Goal: Task Accomplishment & Management: Use online tool/utility

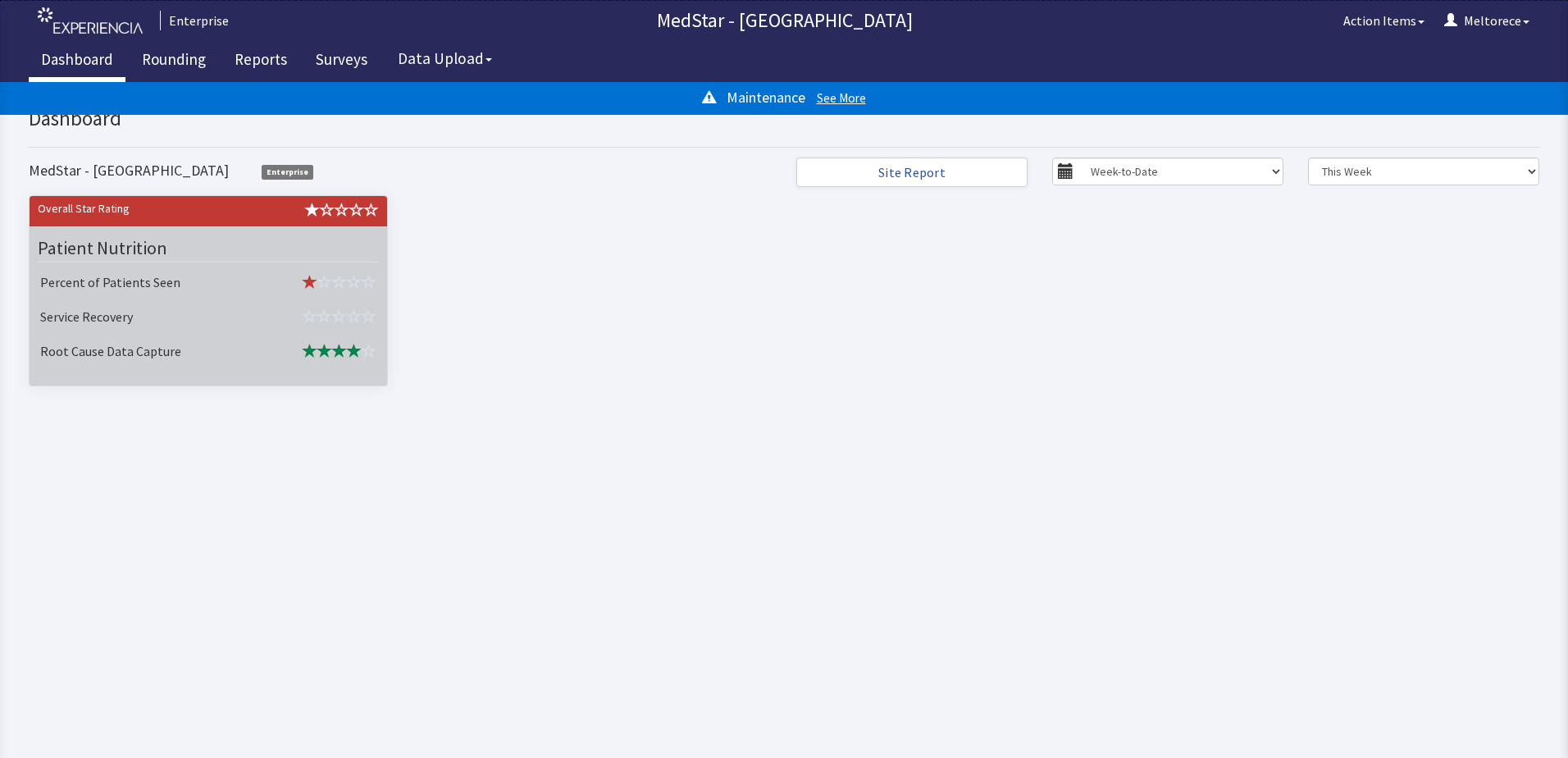
click at [234, 313] on td "Service Recovery" at bounding box center [145, 318] width 223 height 34
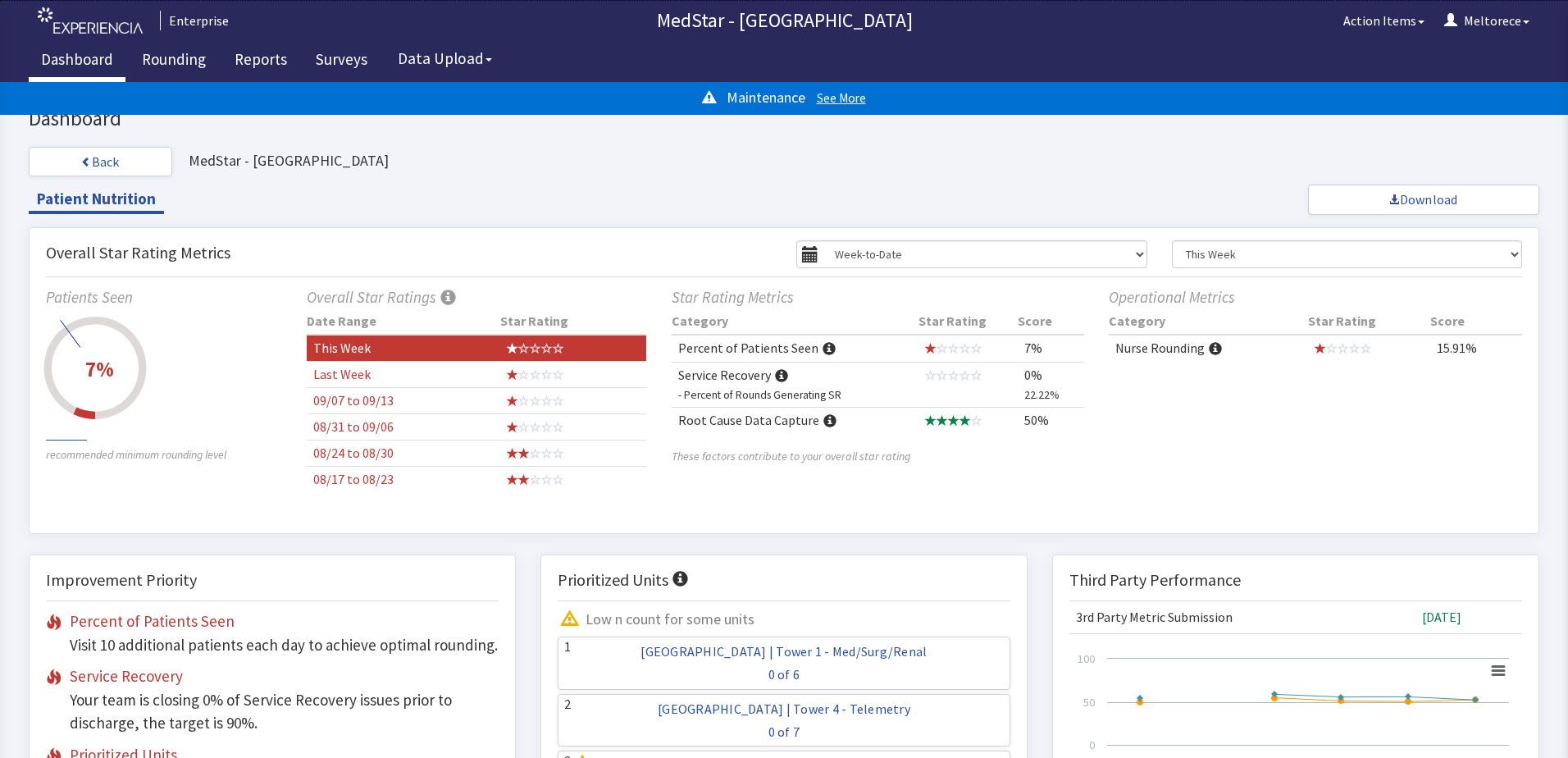
click at [1315, 349] on span at bounding box center [1321, 348] width 12 height 12
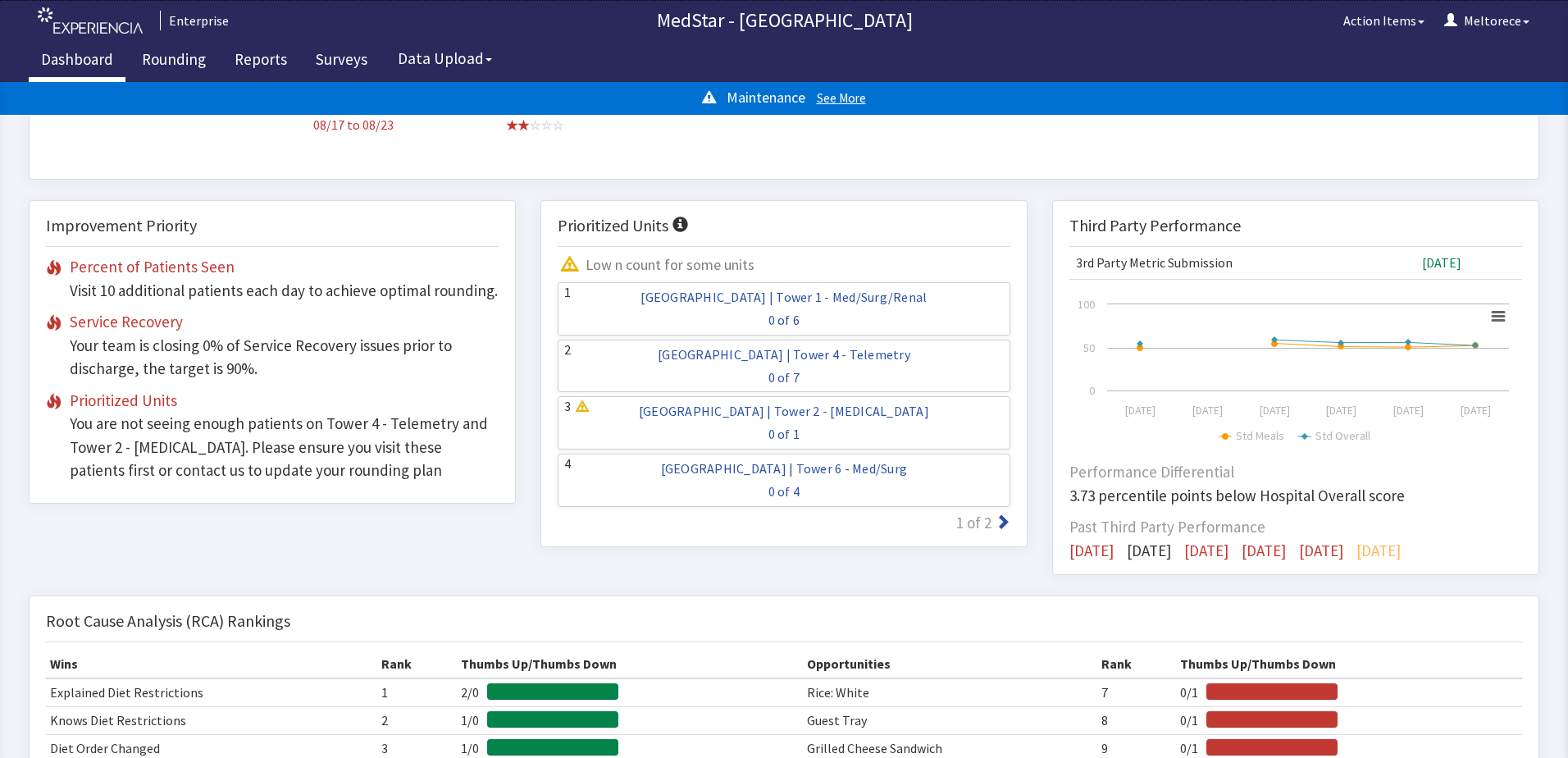
scroll to position [98, 0]
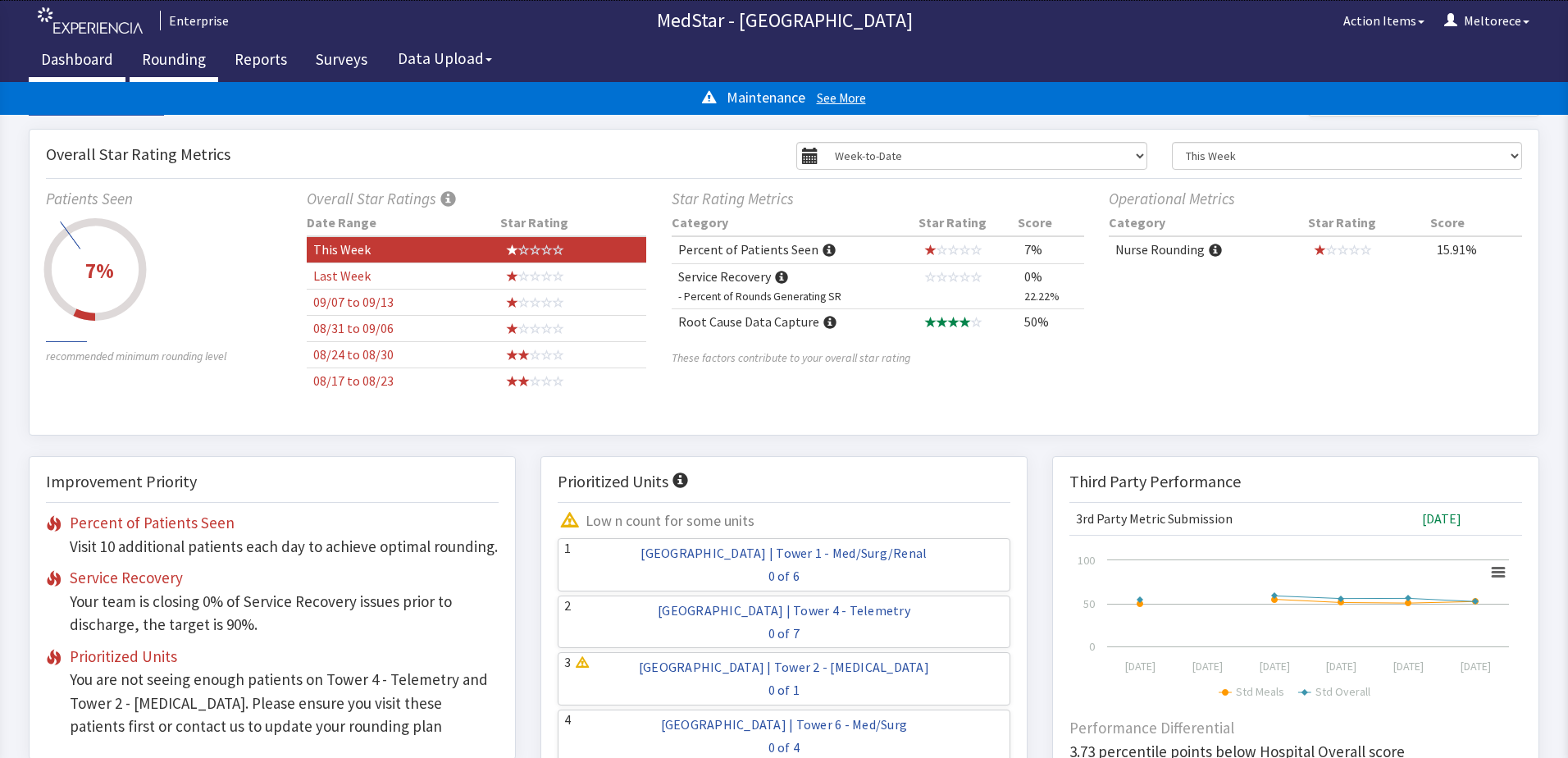
click at [174, 59] on link "Rounding" at bounding box center [174, 62] width 89 height 41
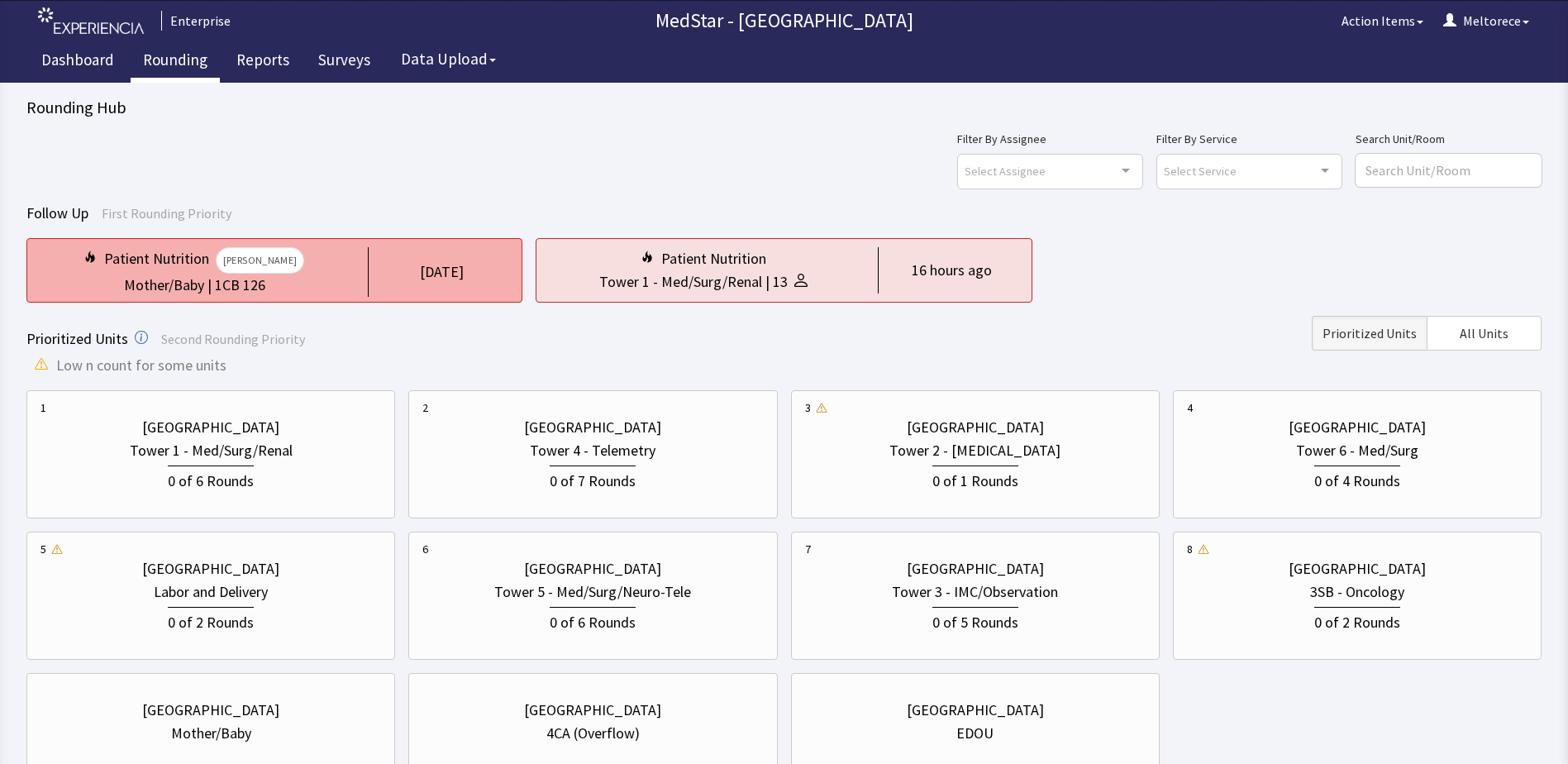
click at [287, 268] on div "Patient Nutrition JA" at bounding box center [194, 260] width 307 height 27
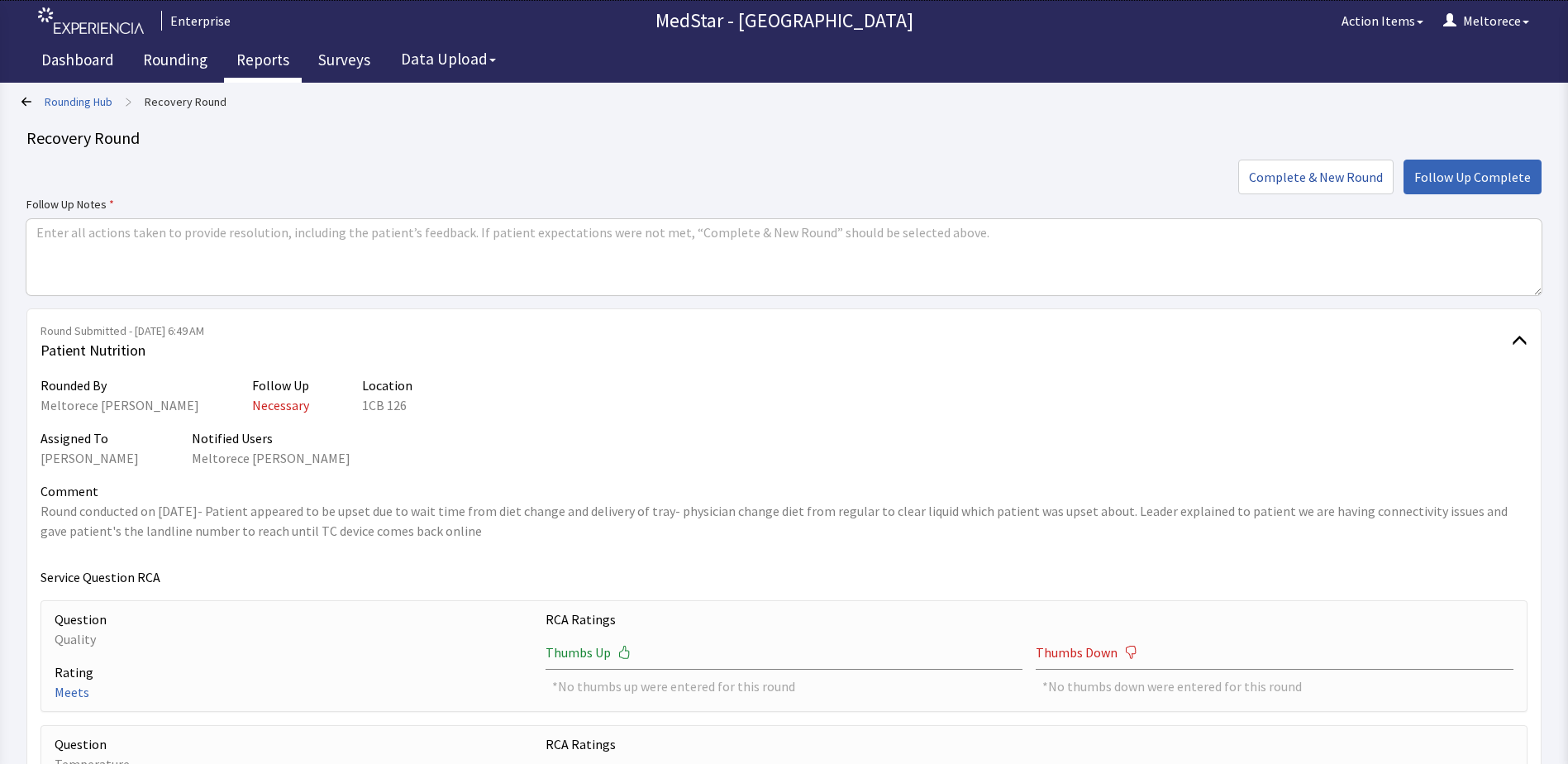
click at [272, 57] on link "Reports" at bounding box center [263, 63] width 77 height 42
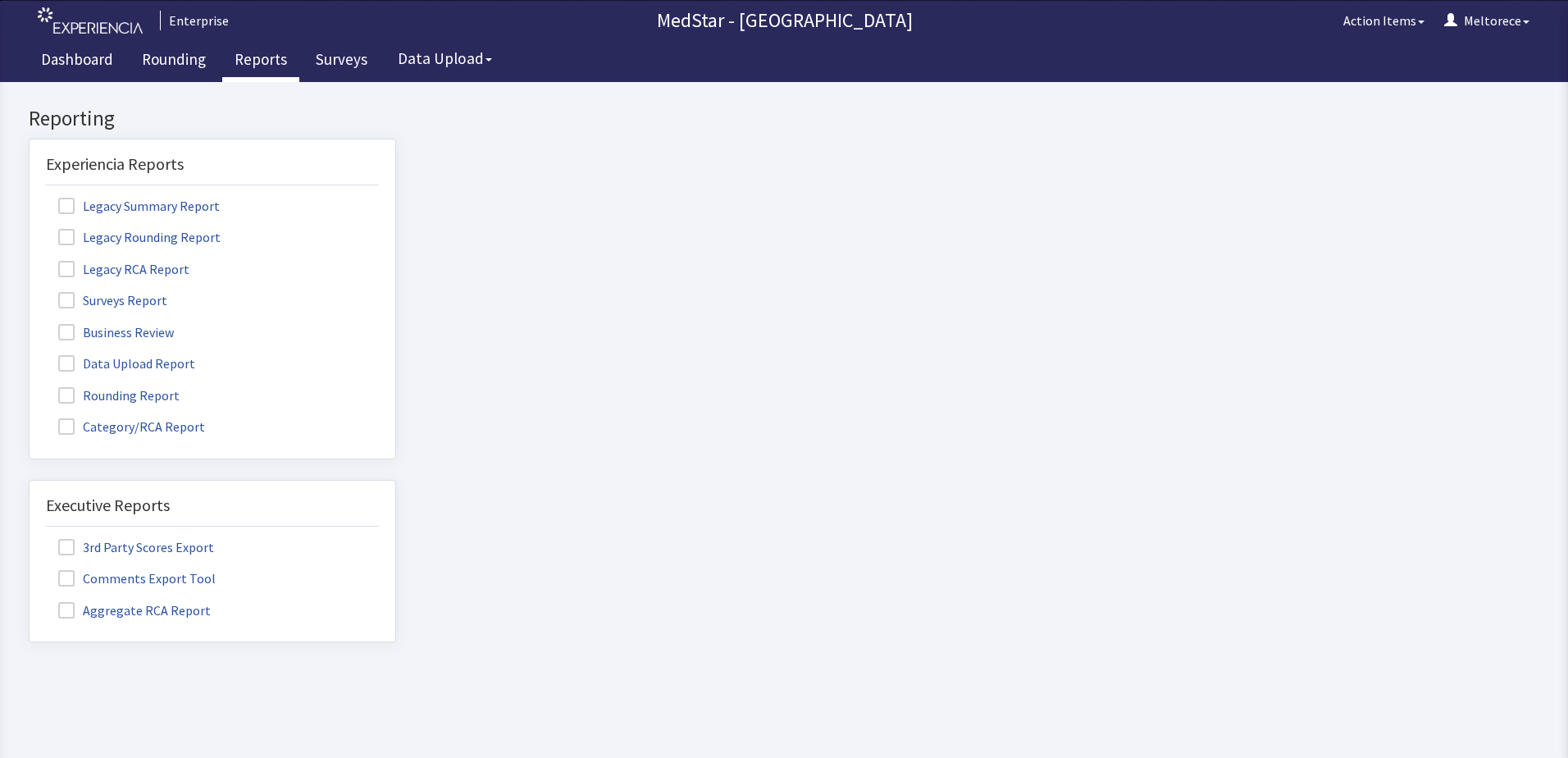
click at [60, 387] on span at bounding box center [66, 395] width 17 height 17
click at [30, 386] on input "Rounding Report" at bounding box center [30, 386] width 0 height 0
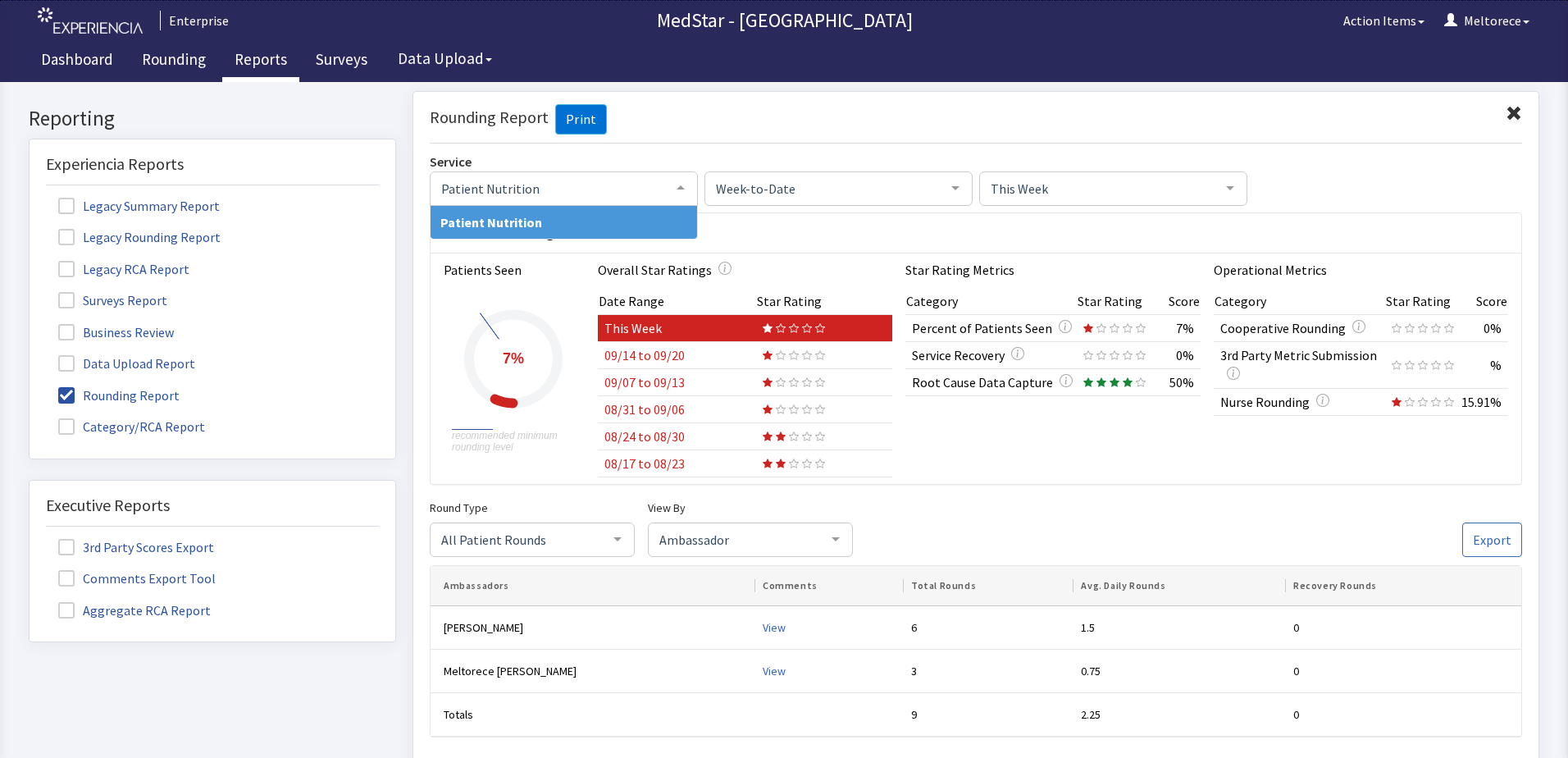
click at [680, 184] on div at bounding box center [680, 187] width 32 height 32
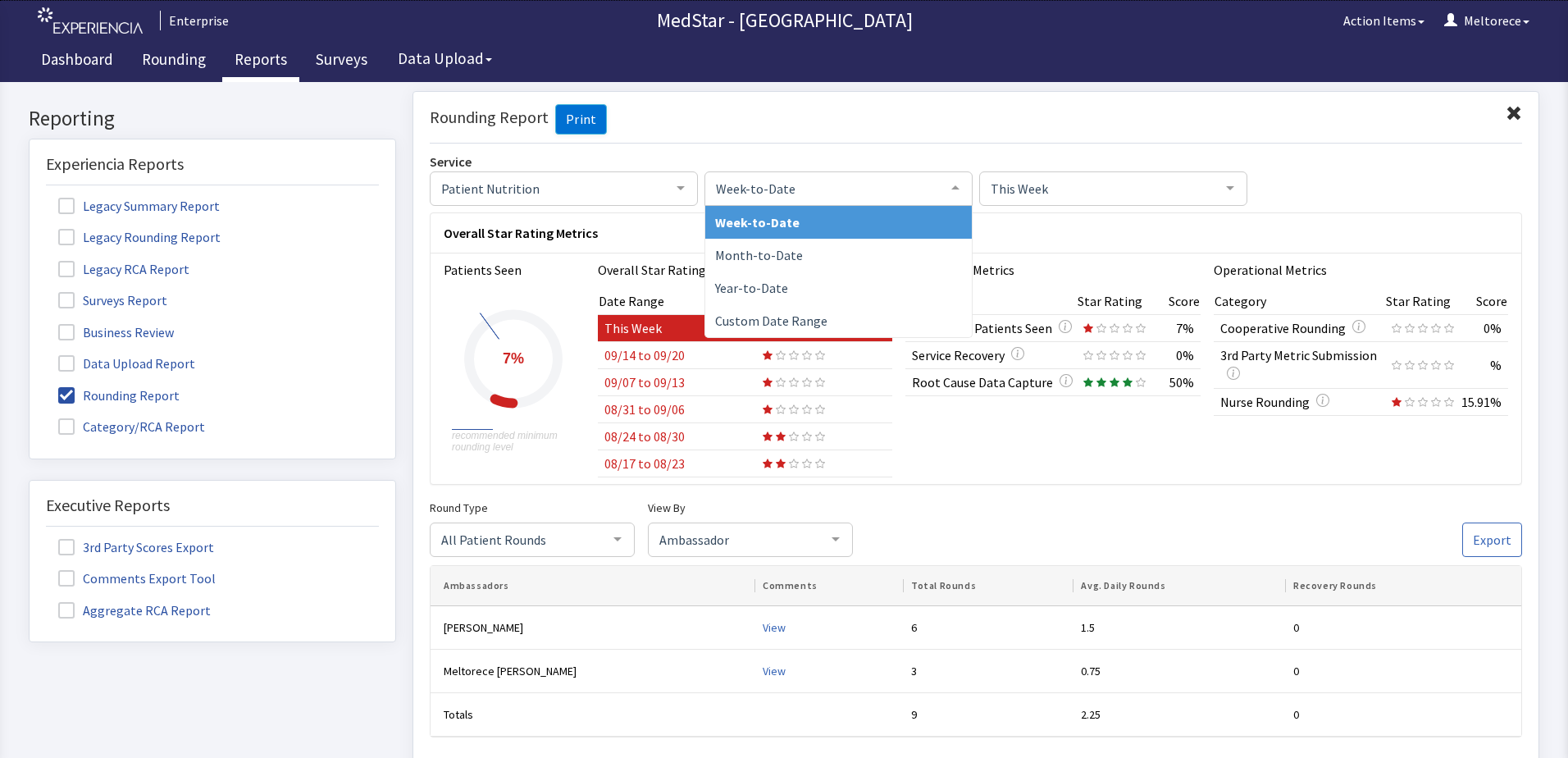
click at [820, 188] on span "Week-to-Date" at bounding box center [825, 187] width 227 height 18
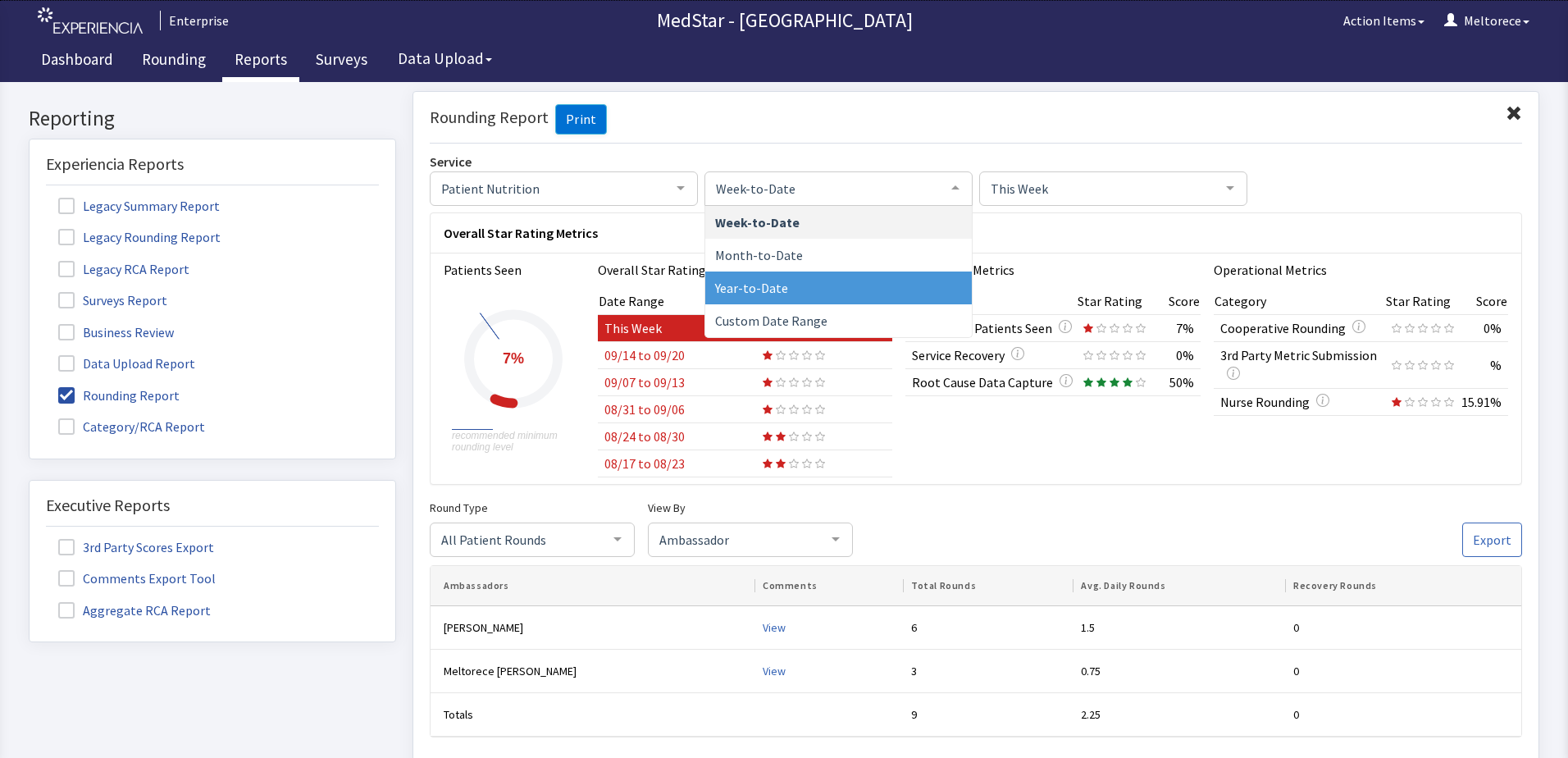
click at [779, 295] on span "Year-to-Date" at bounding box center [839, 286] width 267 height 32
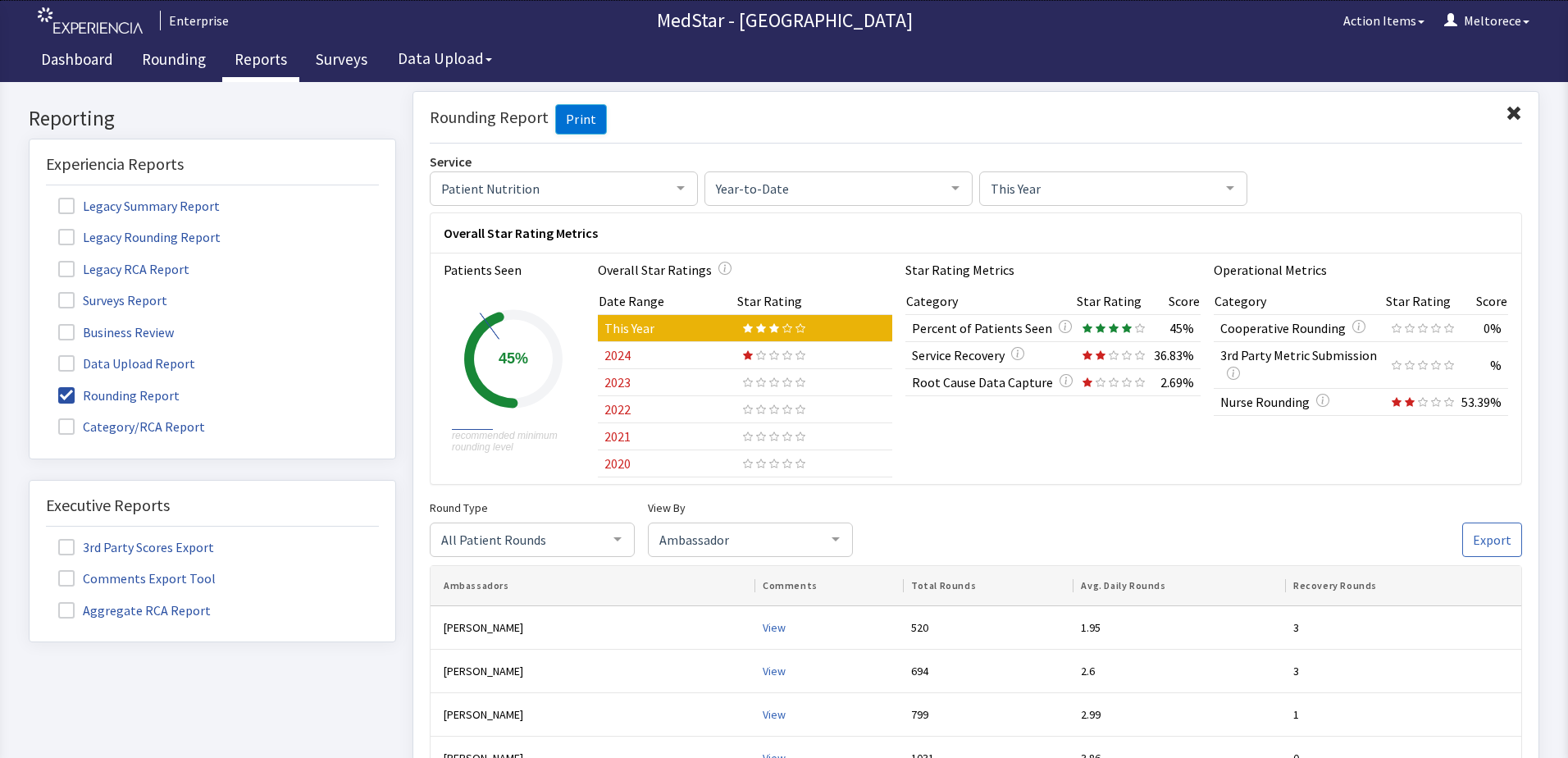
click at [574, 542] on span "All Patient Rounds" at bounding box center [519, 537] width 164 height 18
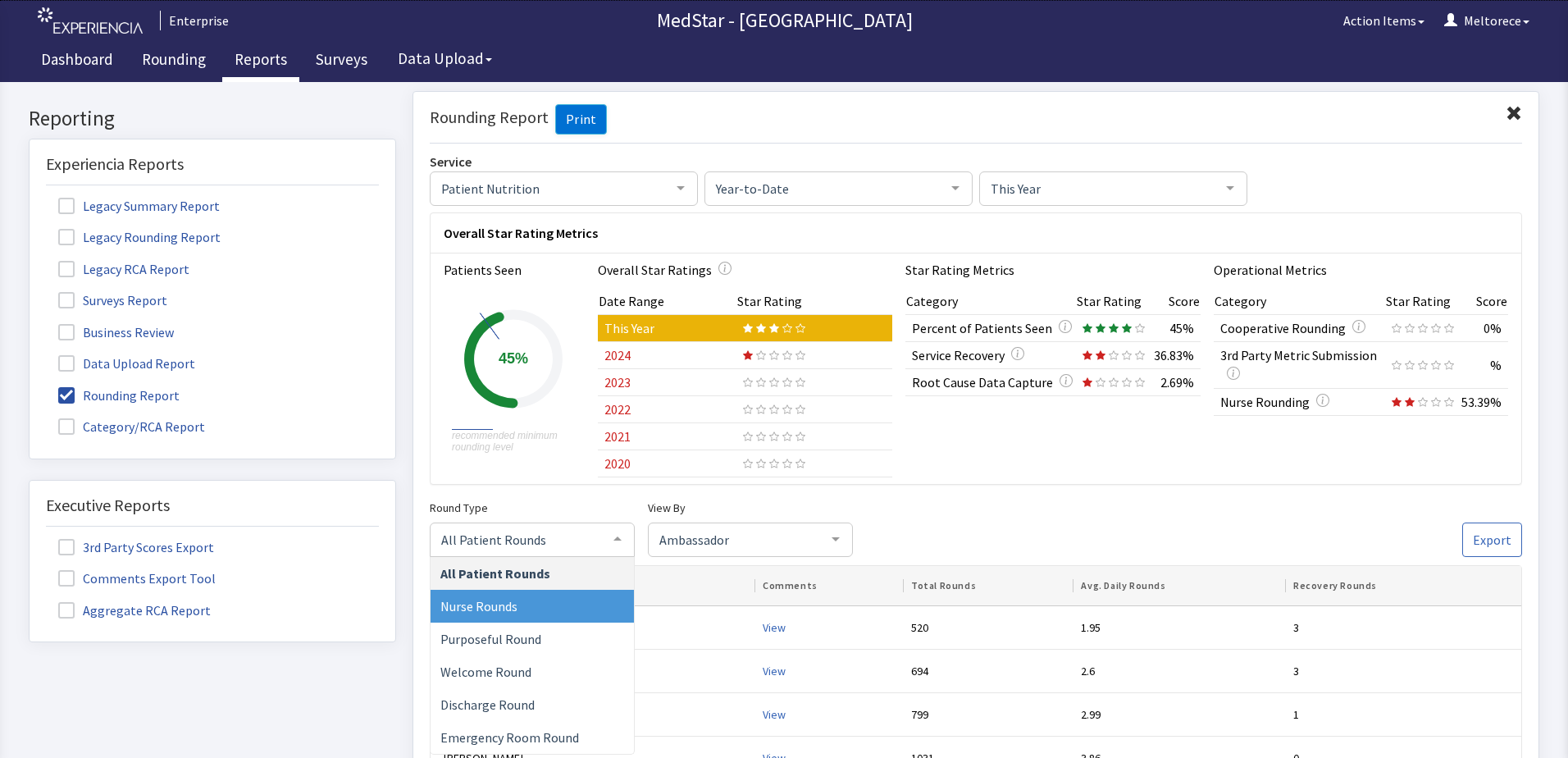
click at [494, 603] on span "Nurse Rounds" at bounding box center [478, 605] width 77 height 17
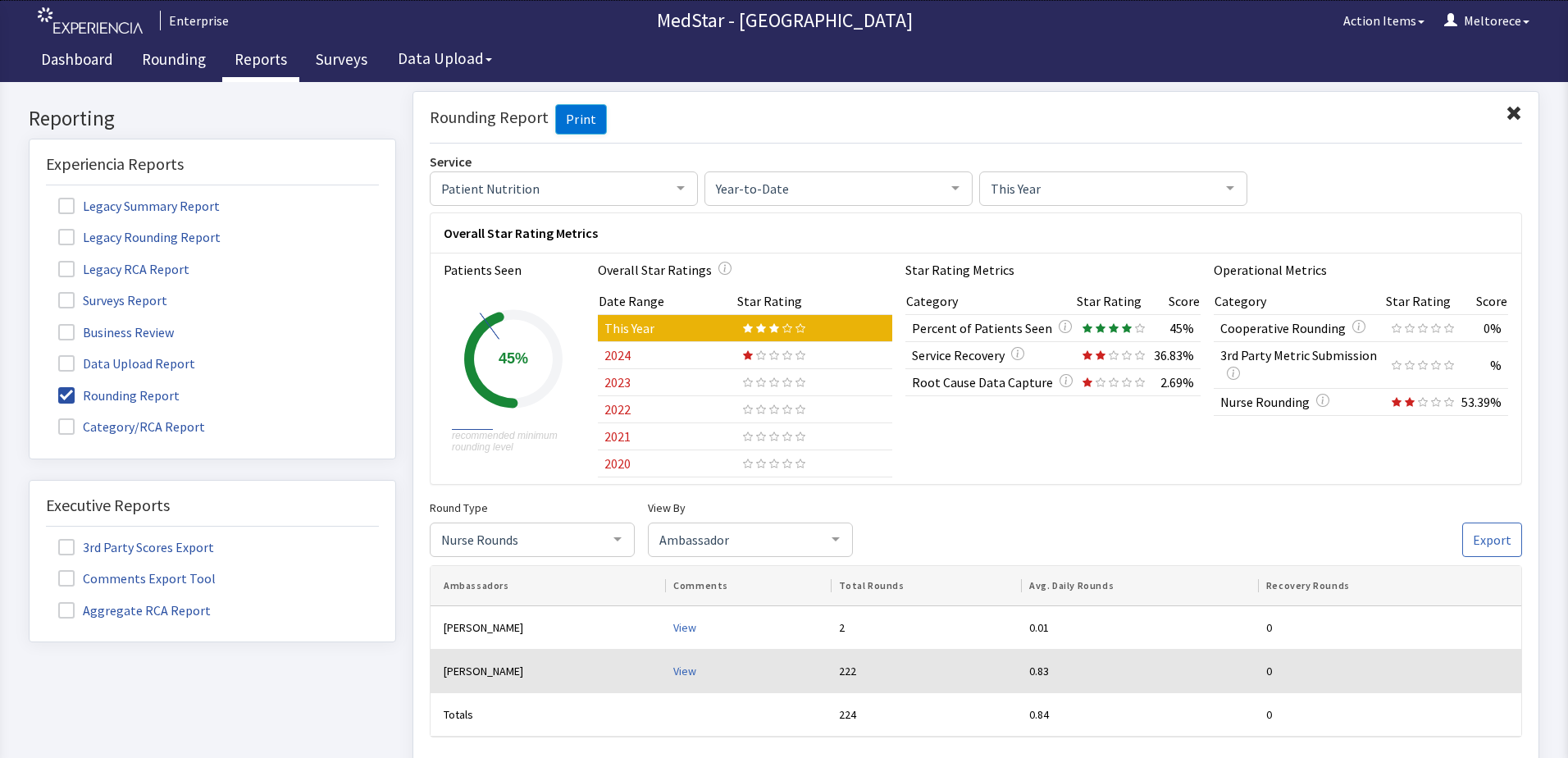
click at [673, 673] on div "View" at bounding box center [749, 669] width 153 height 17
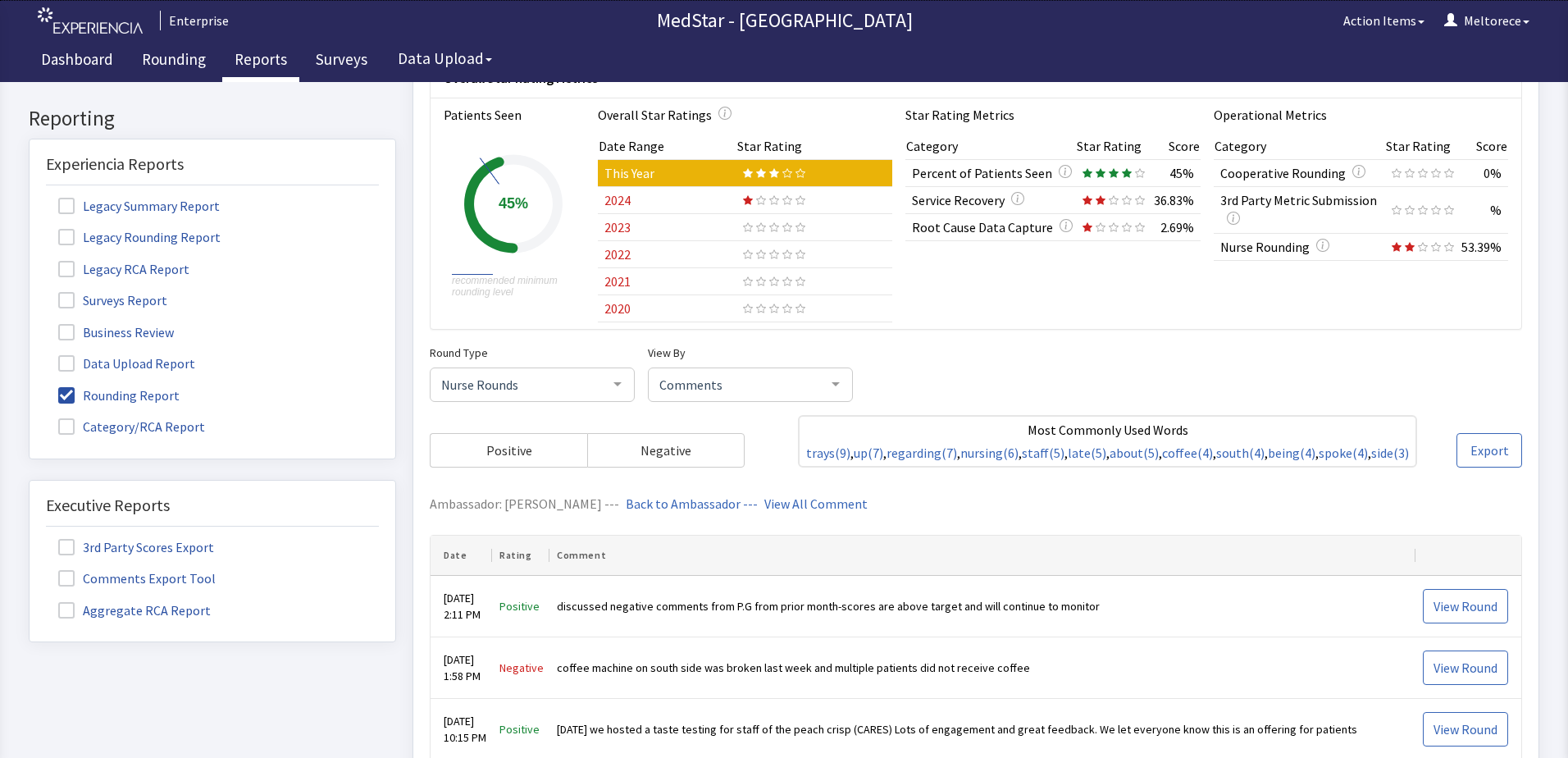
scroll to position [411, 0]
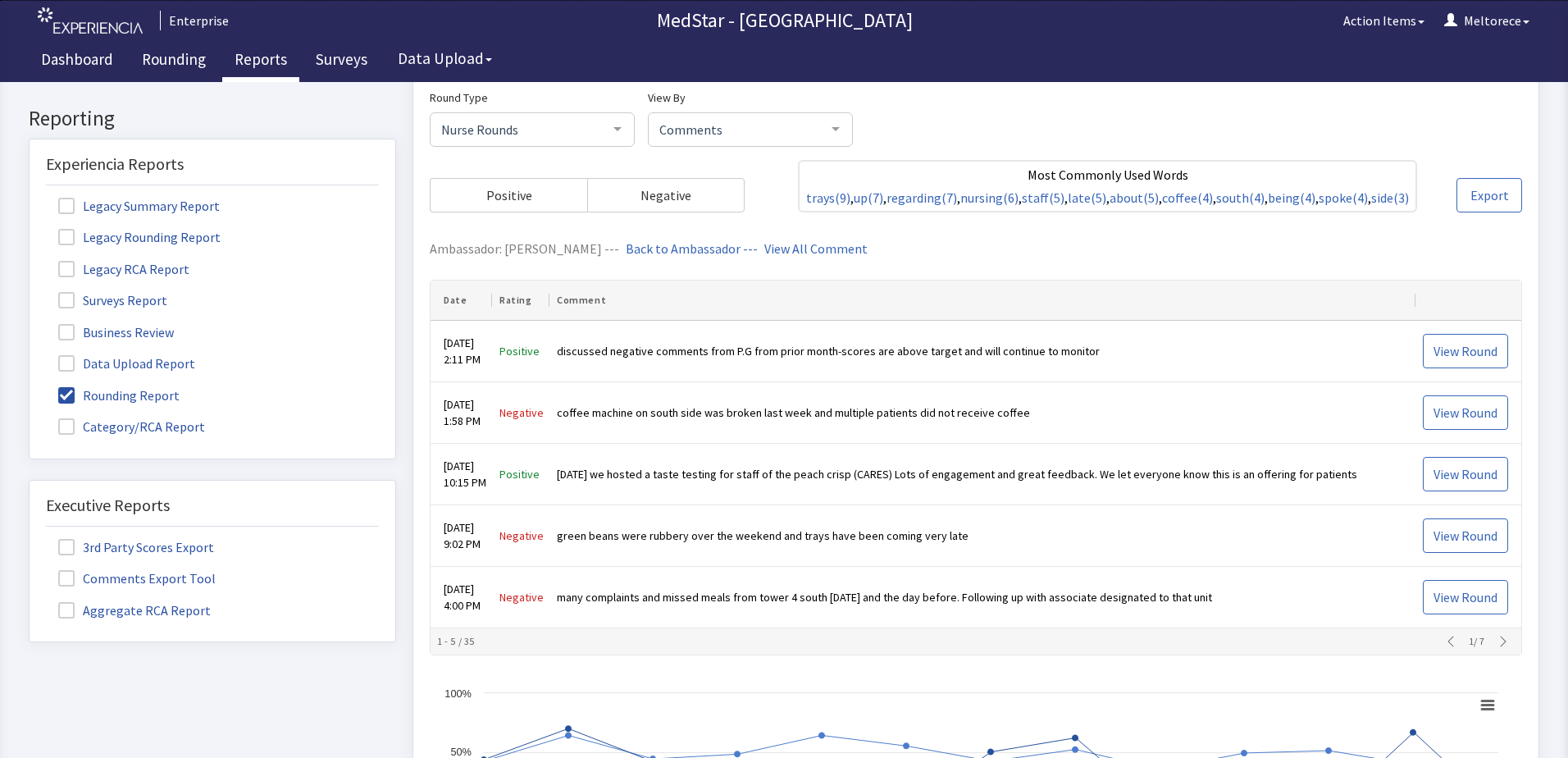
click at [1500, 647] on icon "button" at bounding box center [1503, 641] width 6 height 11
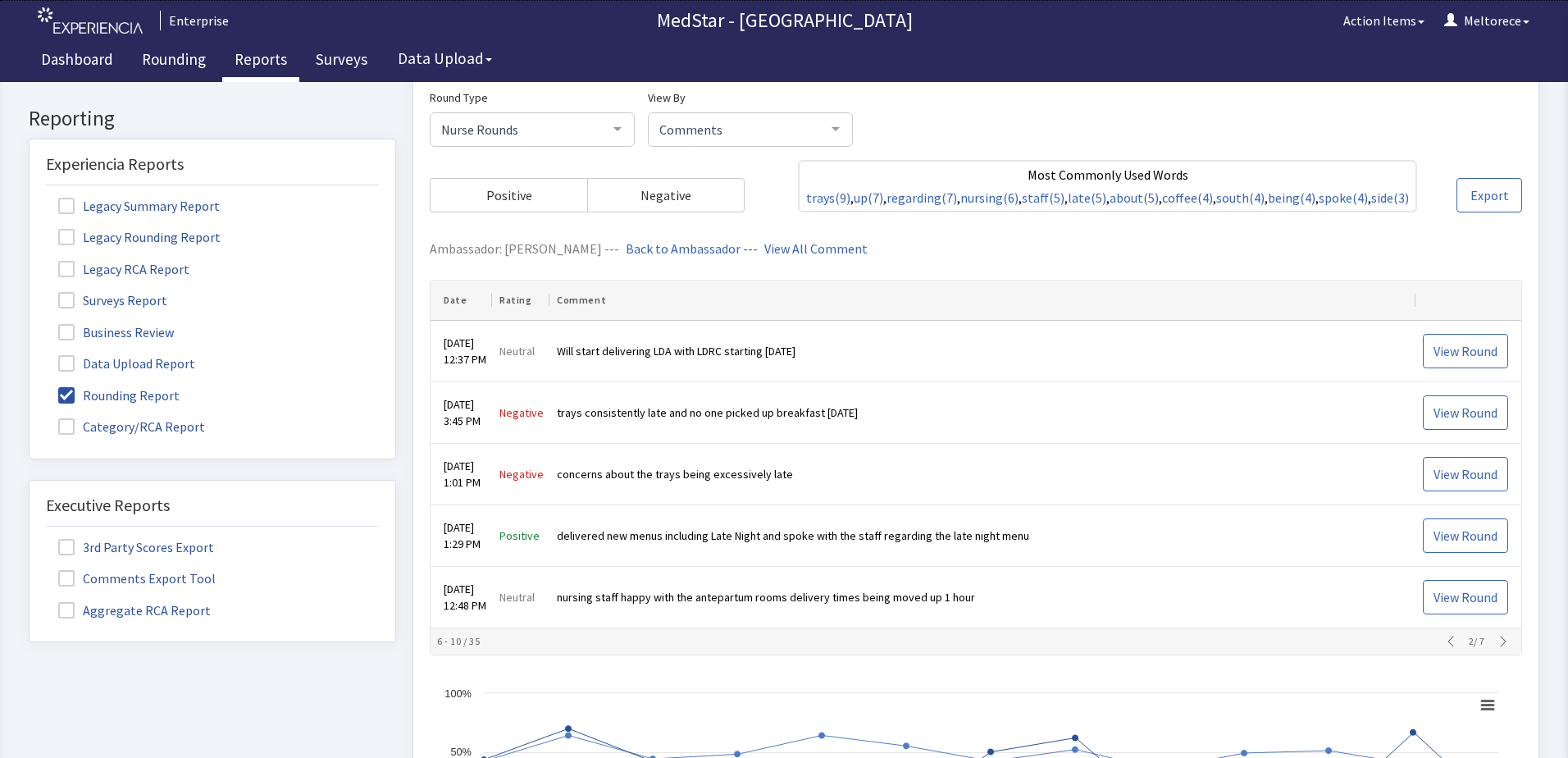
click at [1497, 648] on icon "button" at bounding box center [1503, 641] width 13 height 13
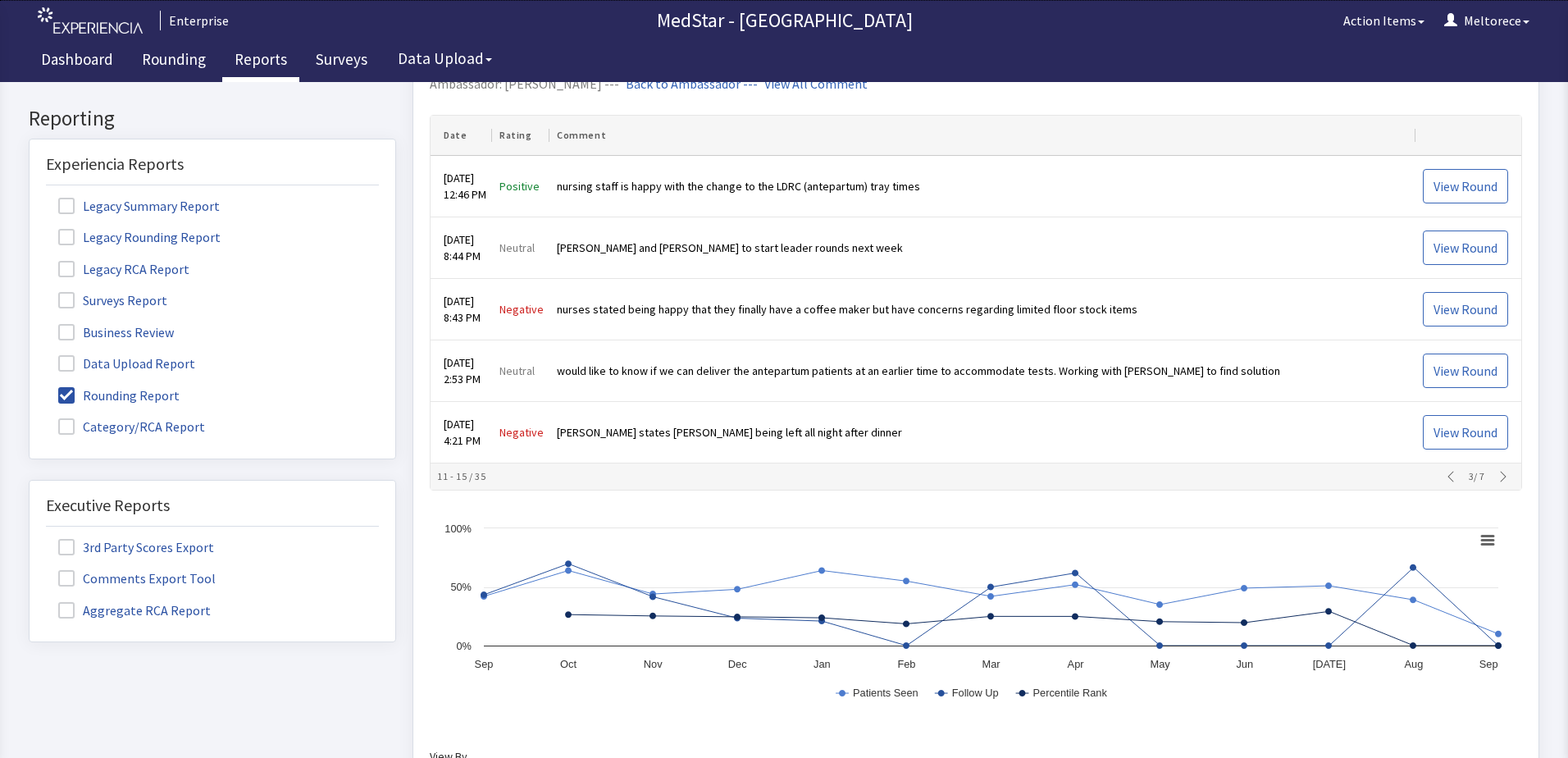
scroll to position [574, 0]
click at [1497, 484] on icon "button" at bounding box center [1503, 476] width 13 height 13
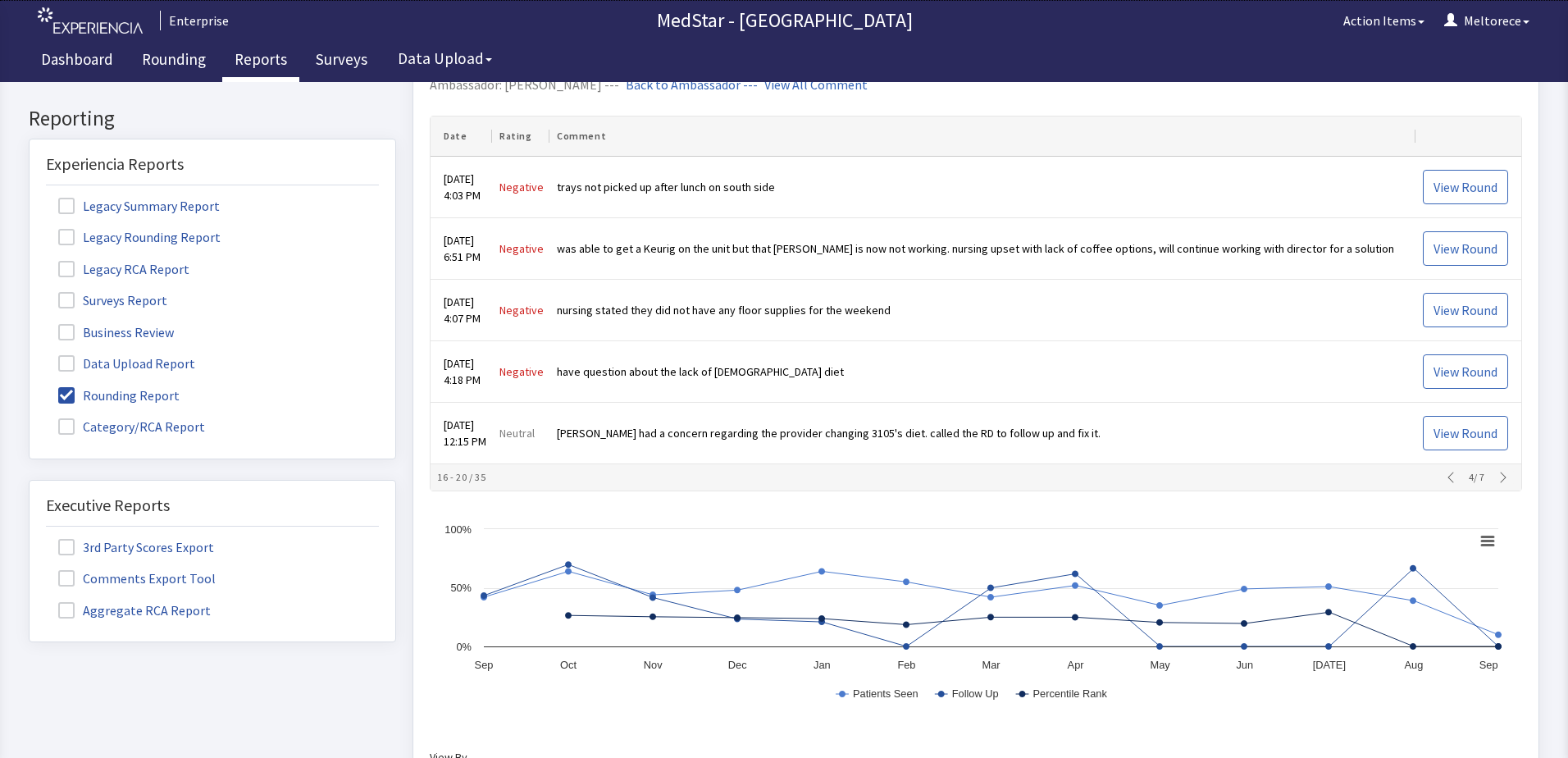
click at [1497, 484] on icon "button" at bounding box center [1503, 476] width 13 height 13
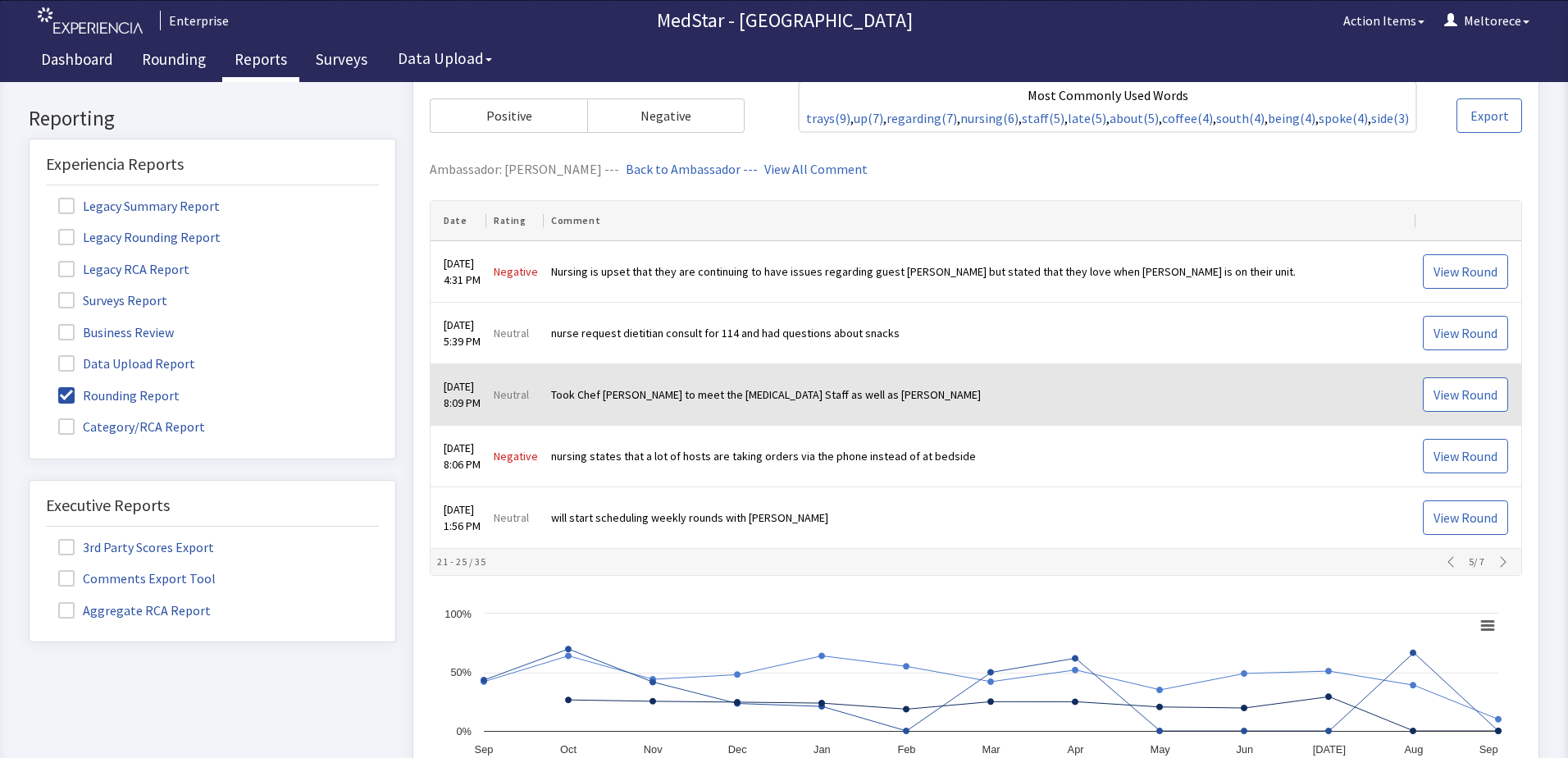
scroll to position [411, 0]
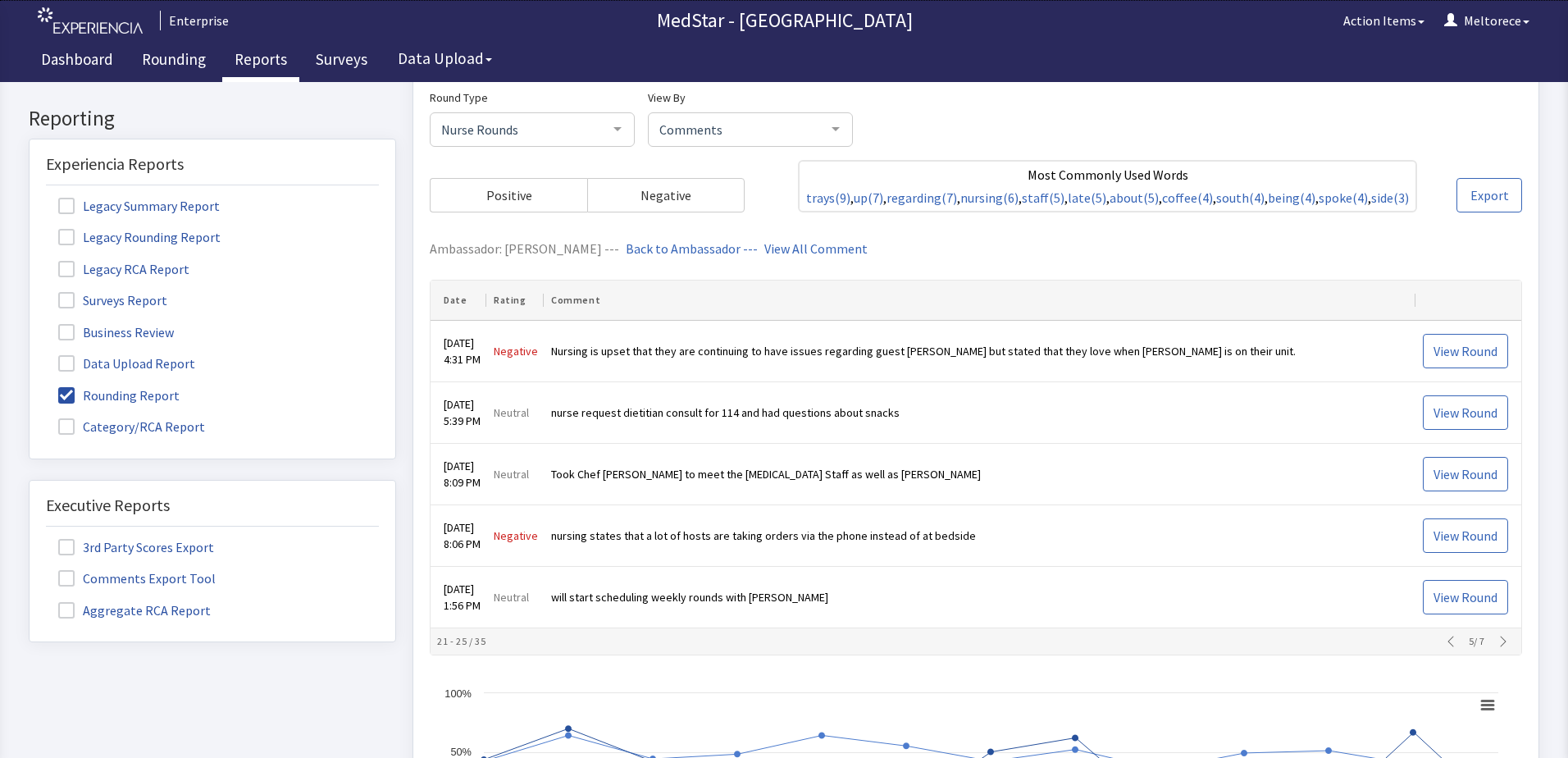
click at [69, 398] on span at bounding box center [66, 395] width 17 height 17
click at [30, 386] on input "Rounding Report" at bounding box center [30, 386] width 0 height 0
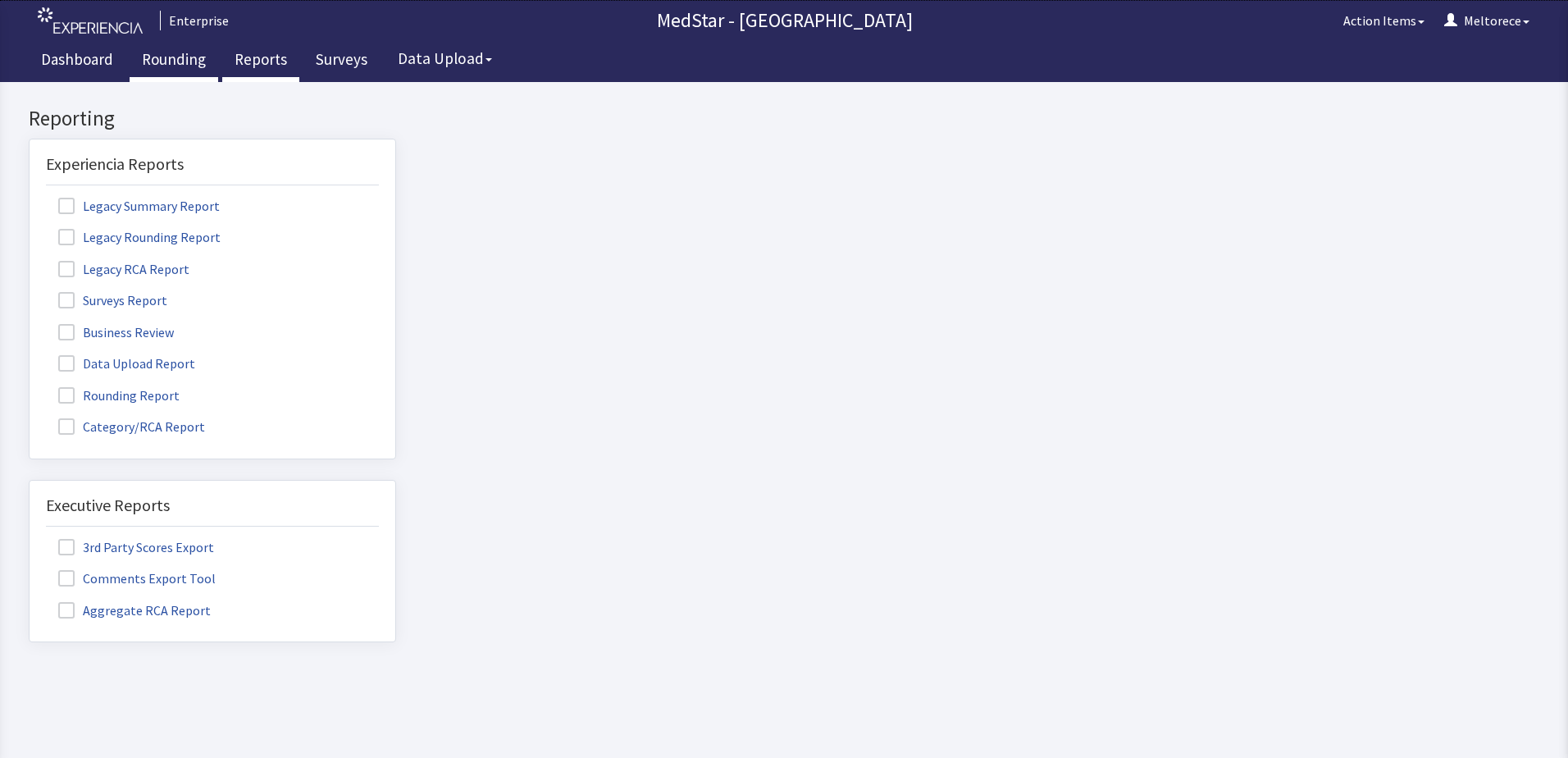
click at [188, 54] on link "Rounding" at bounding box center [174, 62] width 89 height 41
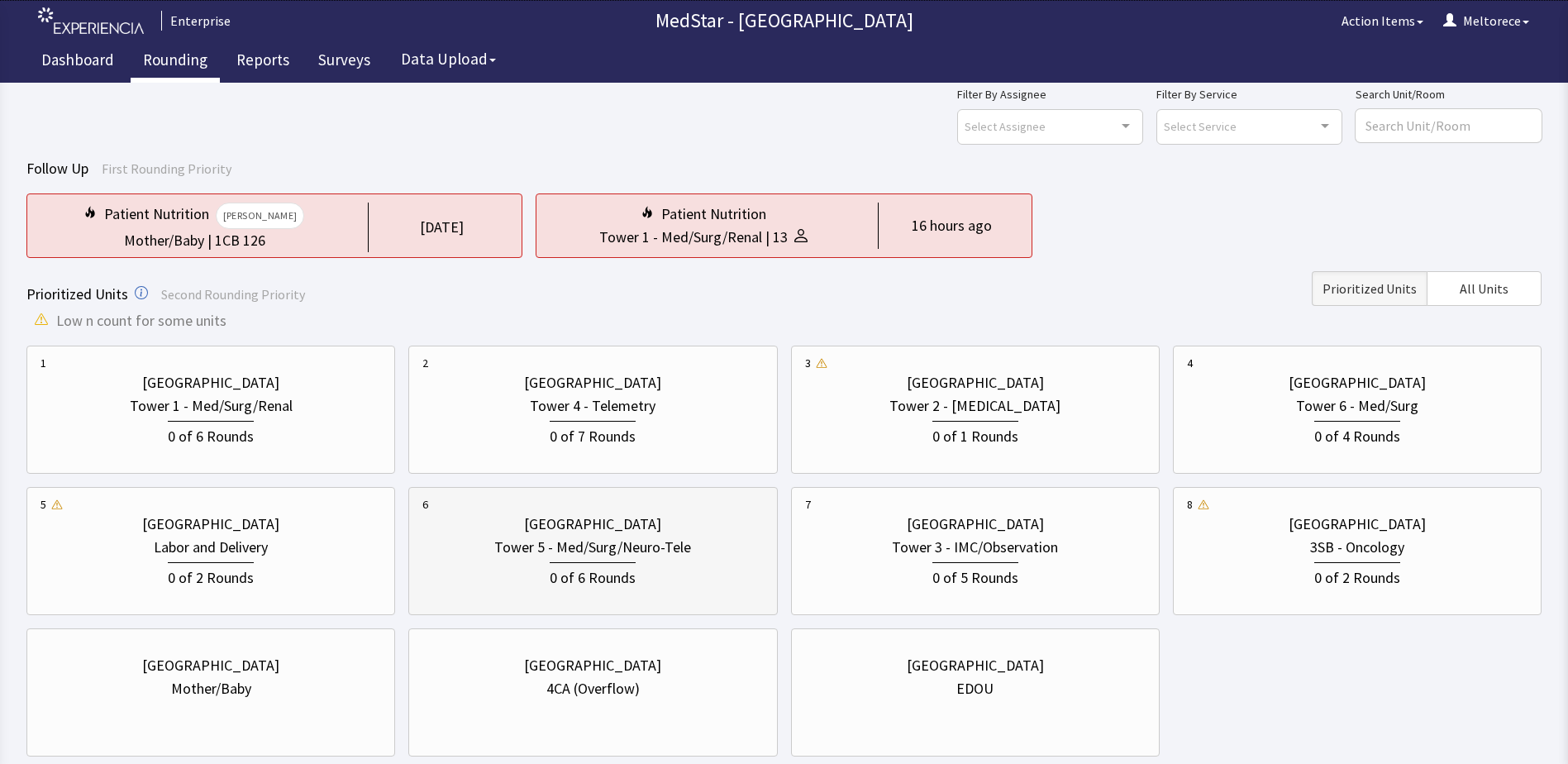
scroll to position [146, 0]
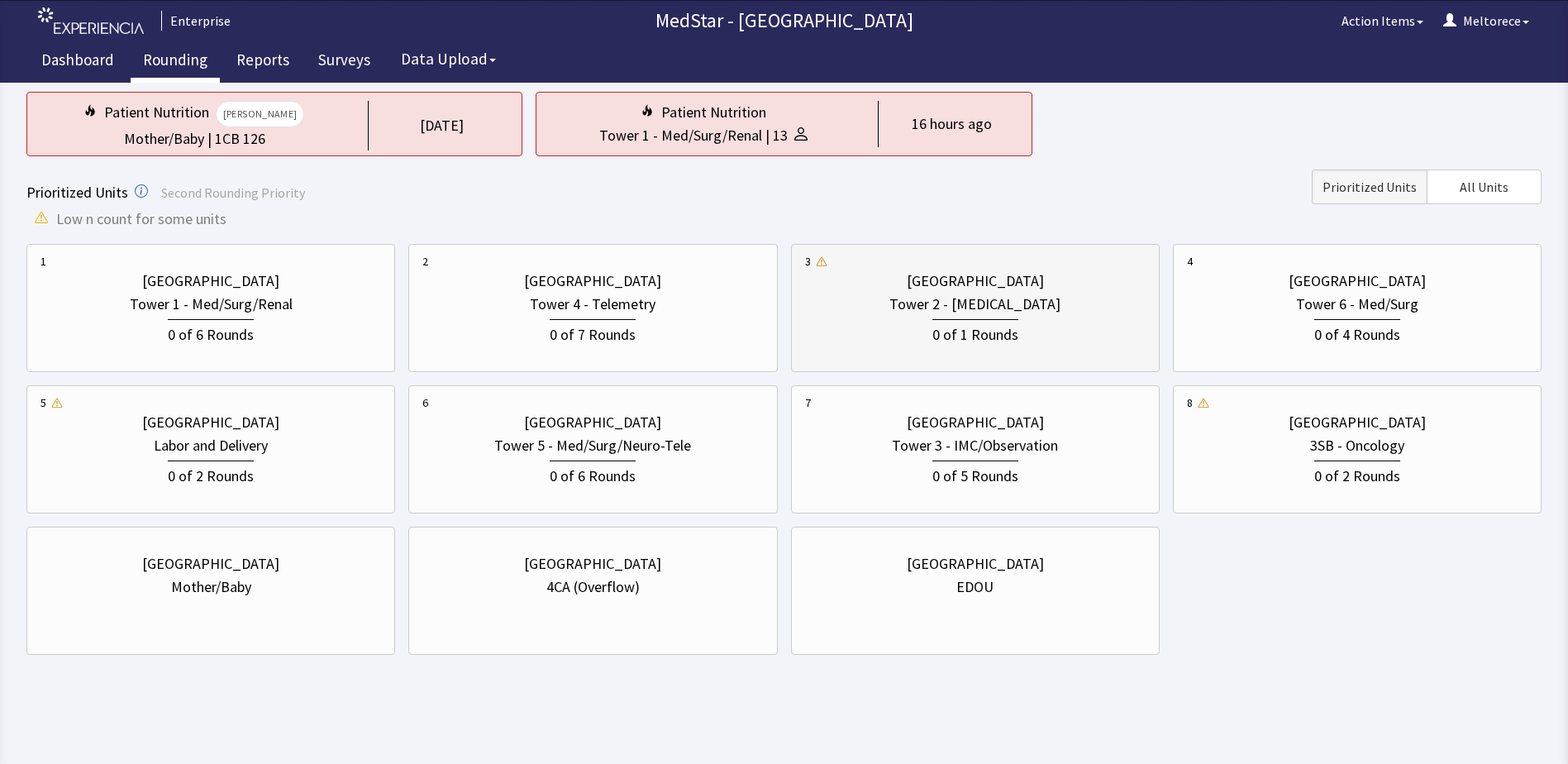
click at [1002, 342] on div "0 of 1 Rounds" at bounding box center [975, 332] width 86 height 27
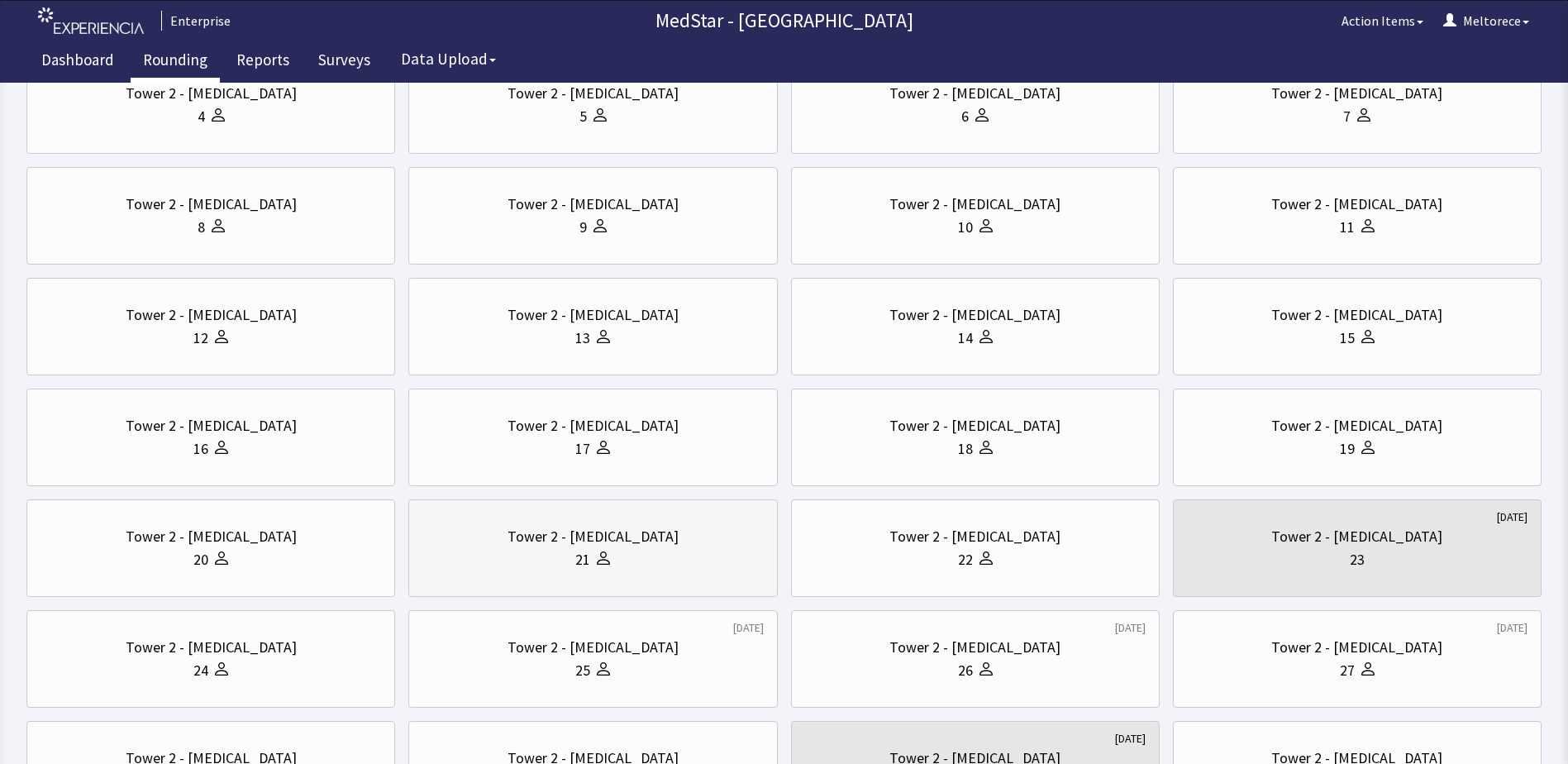
scroll to position [0, 0]
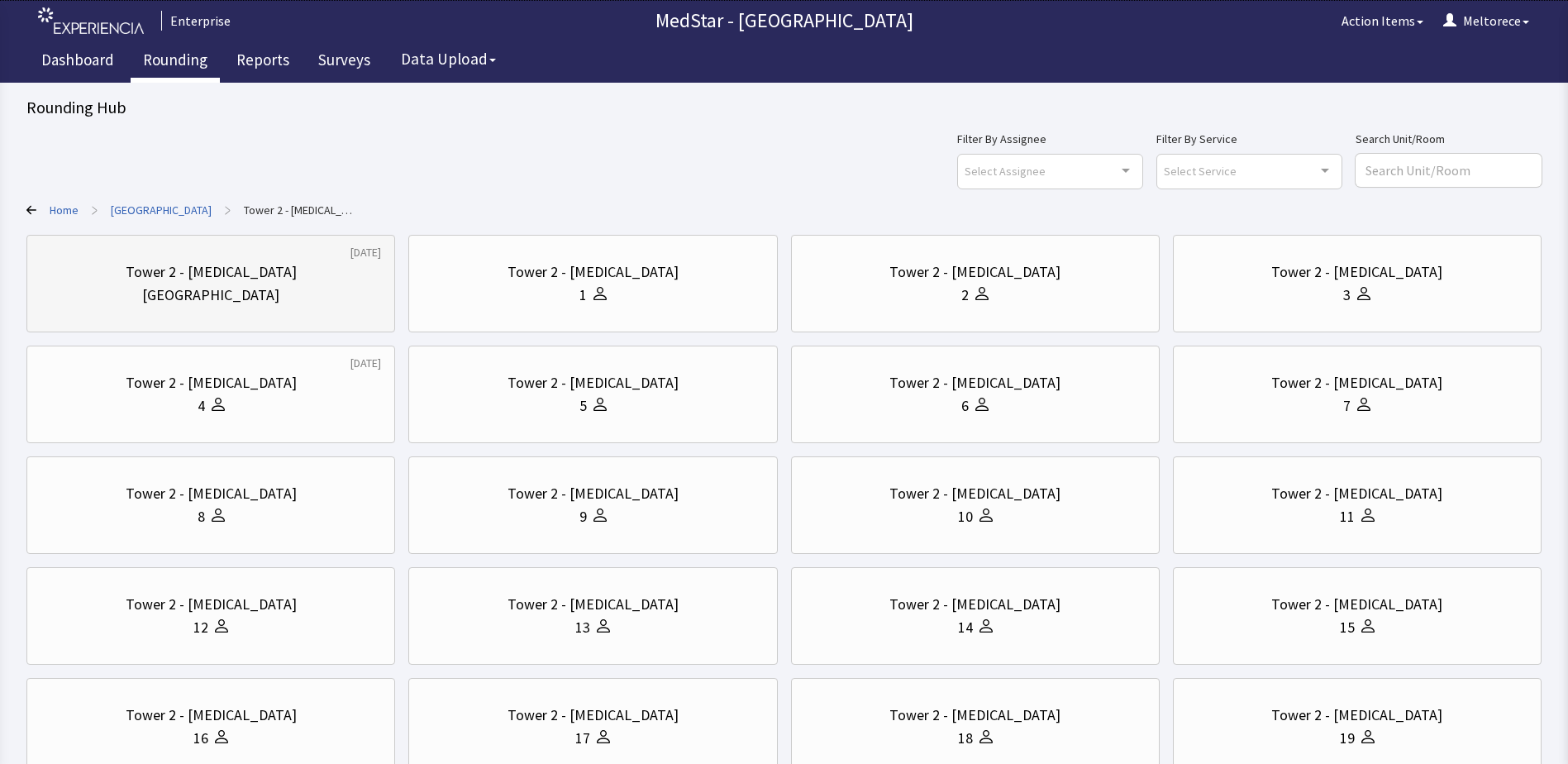
click at [198, 295] on div "[GEOGRAPHIC_DATA]" at bounding box center [210, 295] width 137 height 23
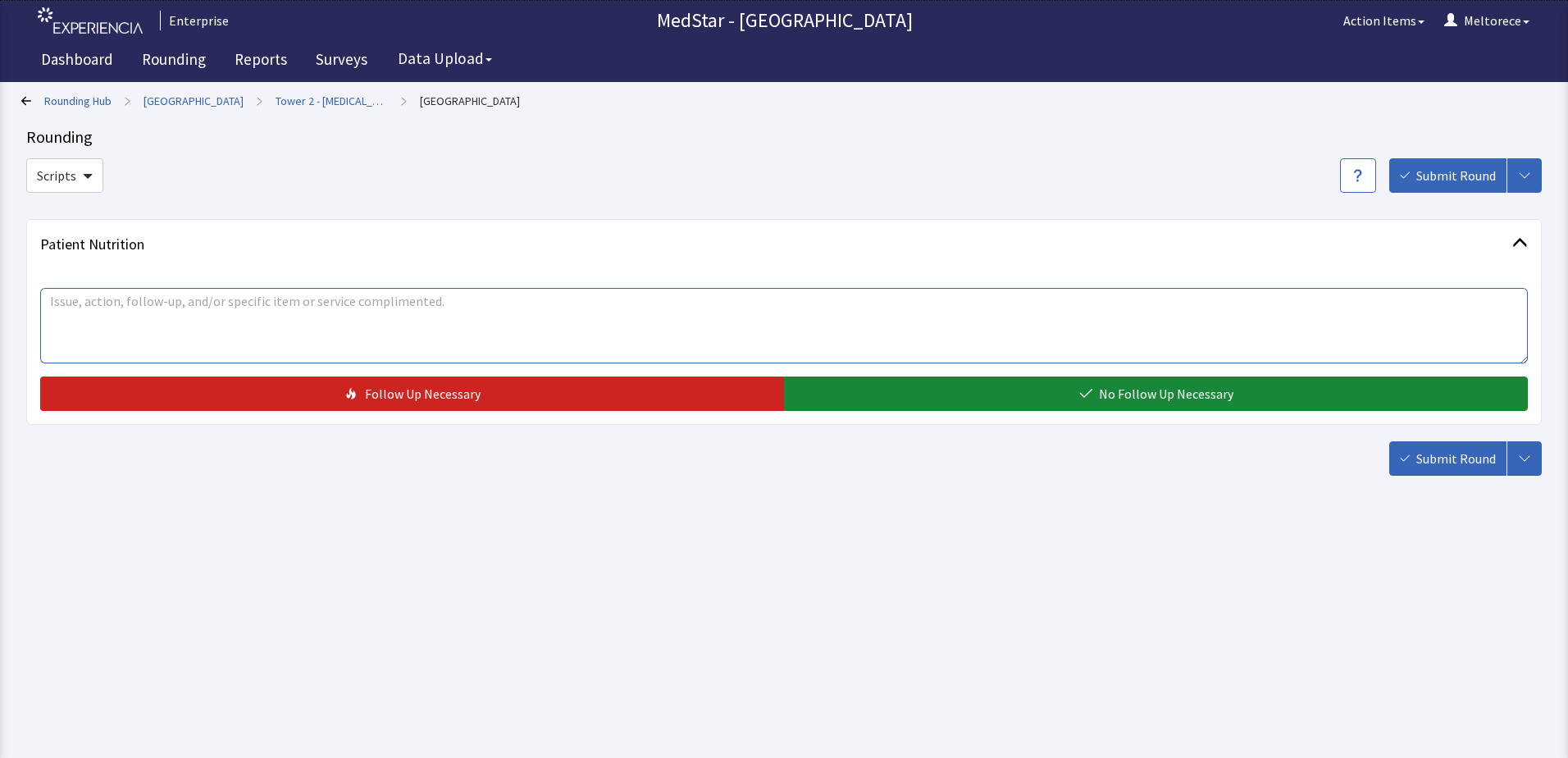
click at [116, 310] on textarea at bounding box center [784, 325] width 1487 height 76
click at [66, 189] on button "Scripts" at bounding box center [65, 175] width 77 height 34
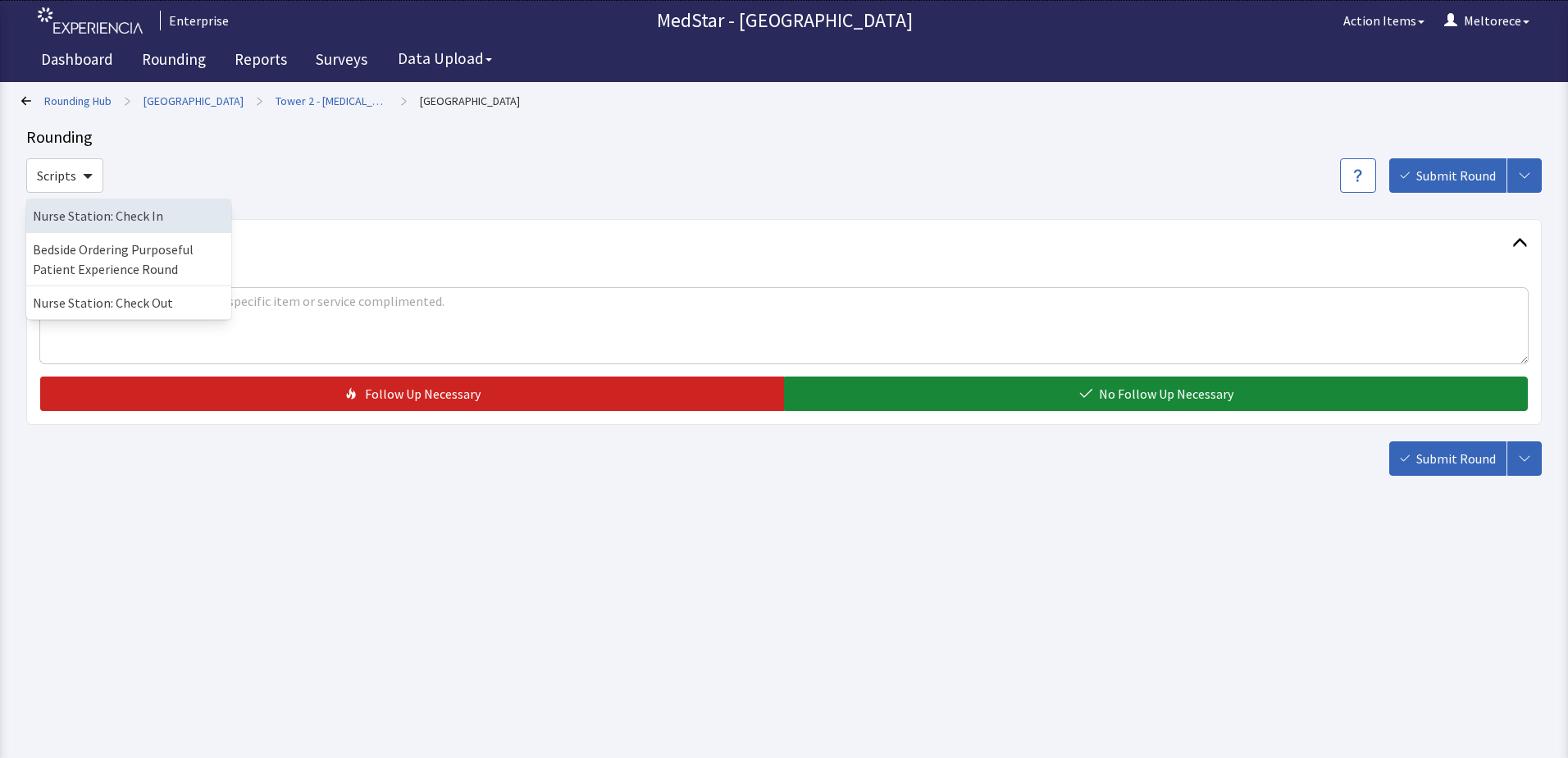
click at [138, 219] on link "Nurse Station: Check In" at bounding box center [129, 216] width 205 height 33
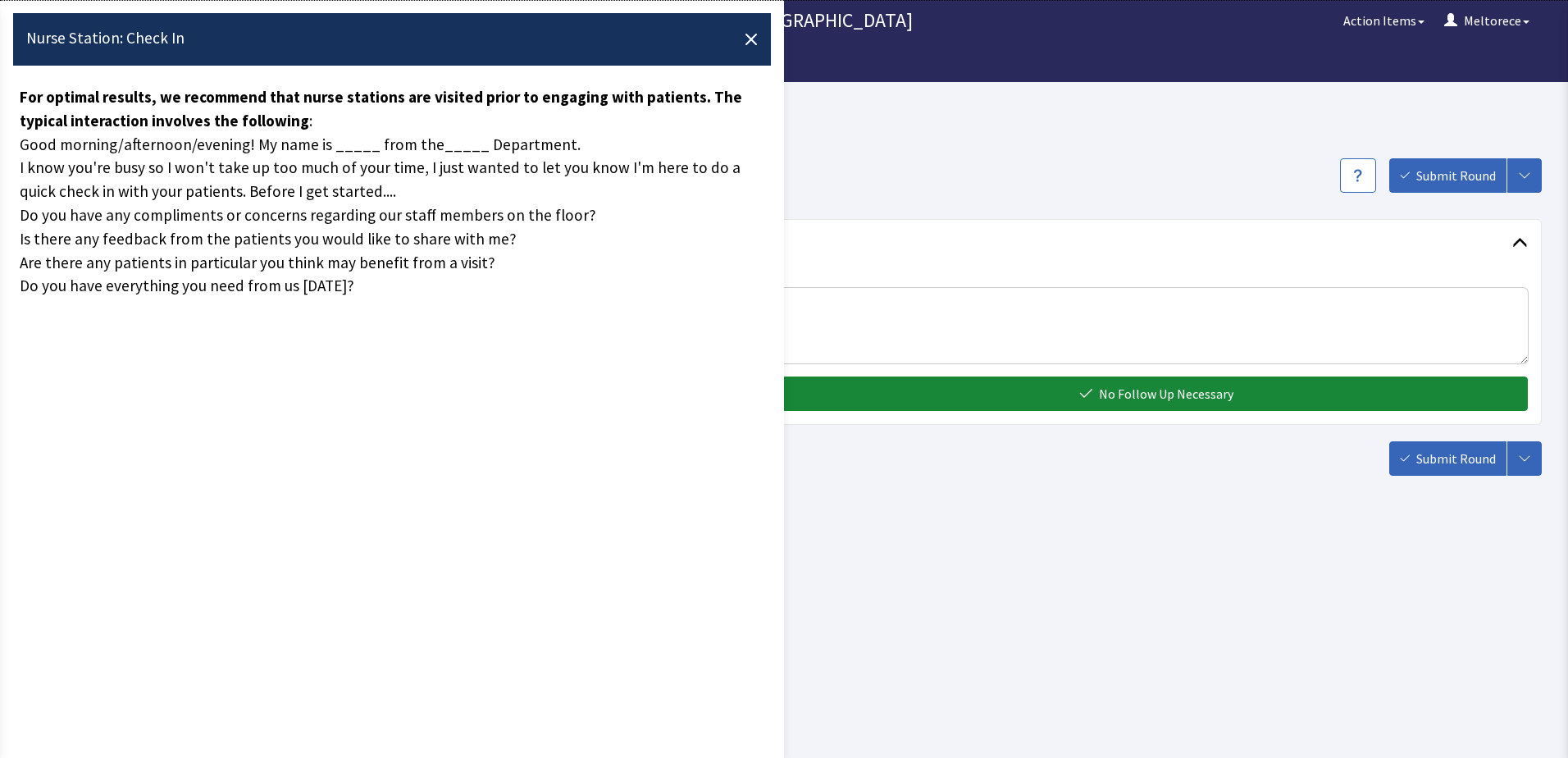
click at [916, 160] on div "Scripts Submit Round Assign, Notify, & Submit Assign & Submit Notify & Submit S…" at bounding box center [784, 175] width 1516 height 34
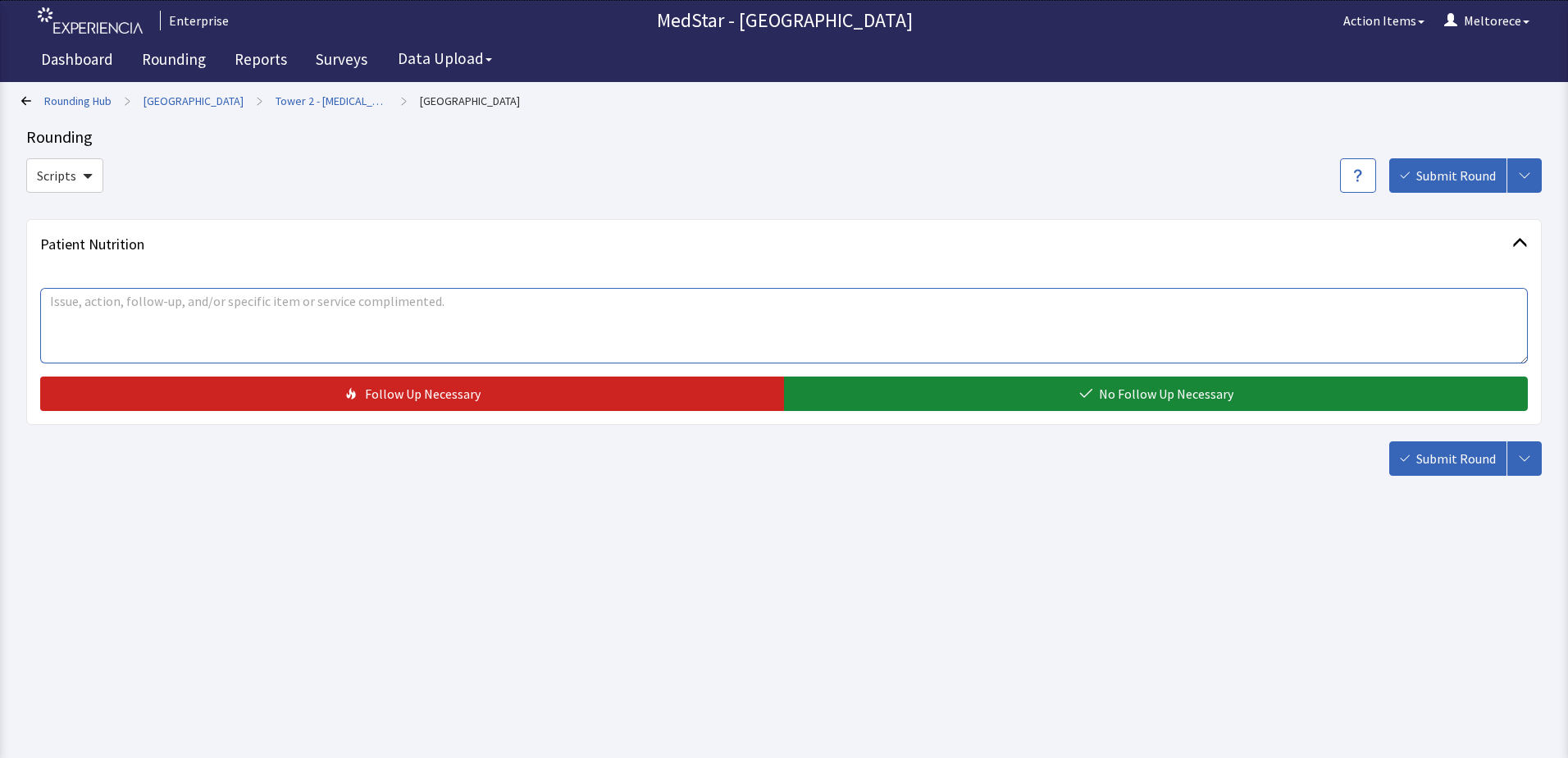
click at [160, 319] on textarea at bounding box center [784, 325] width 1487 height 76
click at [321, 307] on textarea "Spoke with Director concerning NPO guest trays-" at bounding box center [784, 325] width 1487 height 76
type textarea "Spoke with Director concerning NPO guest trays-"
click at [1453, 459] on span "Submit Round" at bounding box center [1456, 459] width 80 height 20
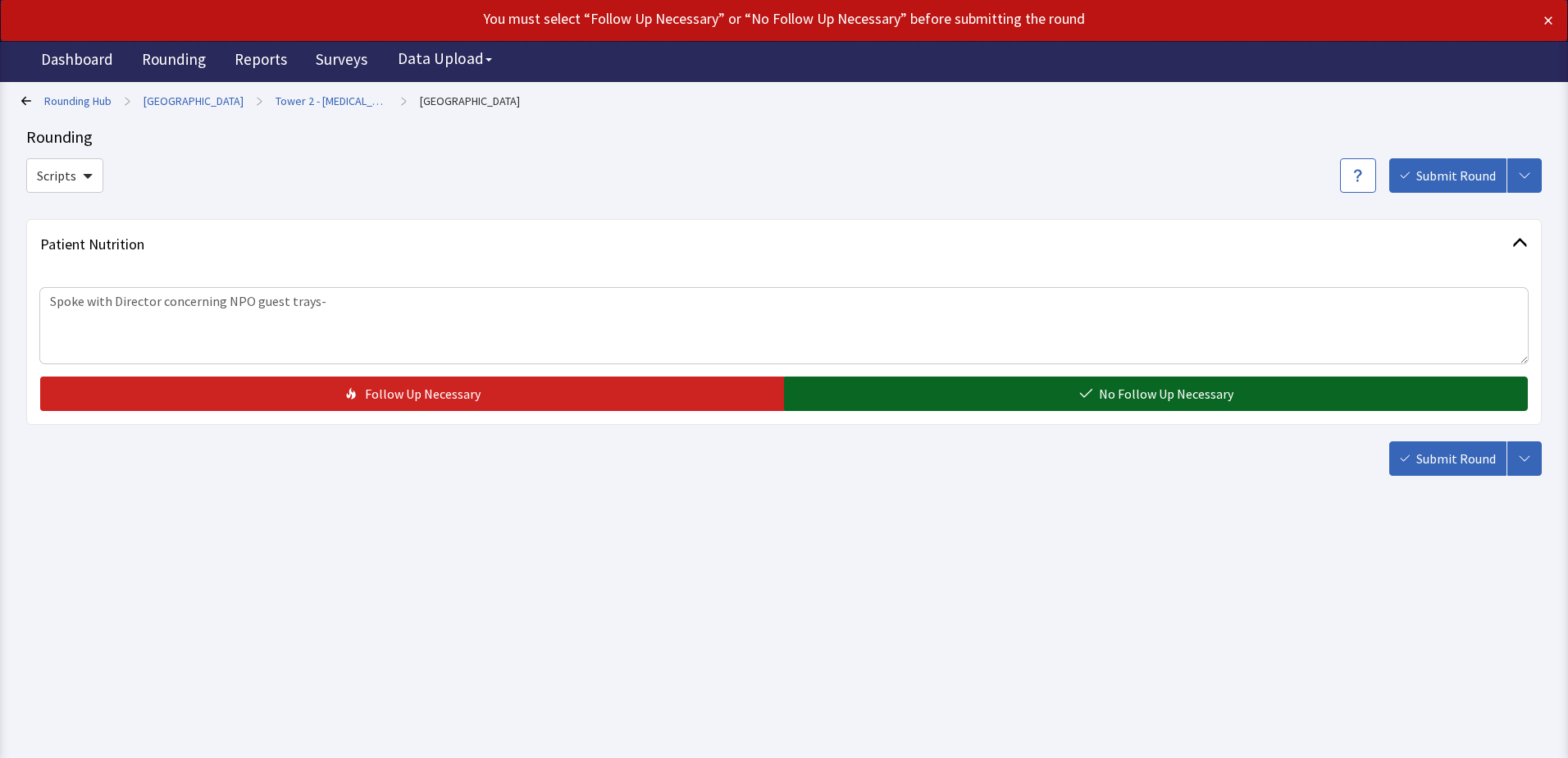
click at [1122, 402] on span "No Follow Up Necessary" at bounding box center [1165, 394] width 135 height 20
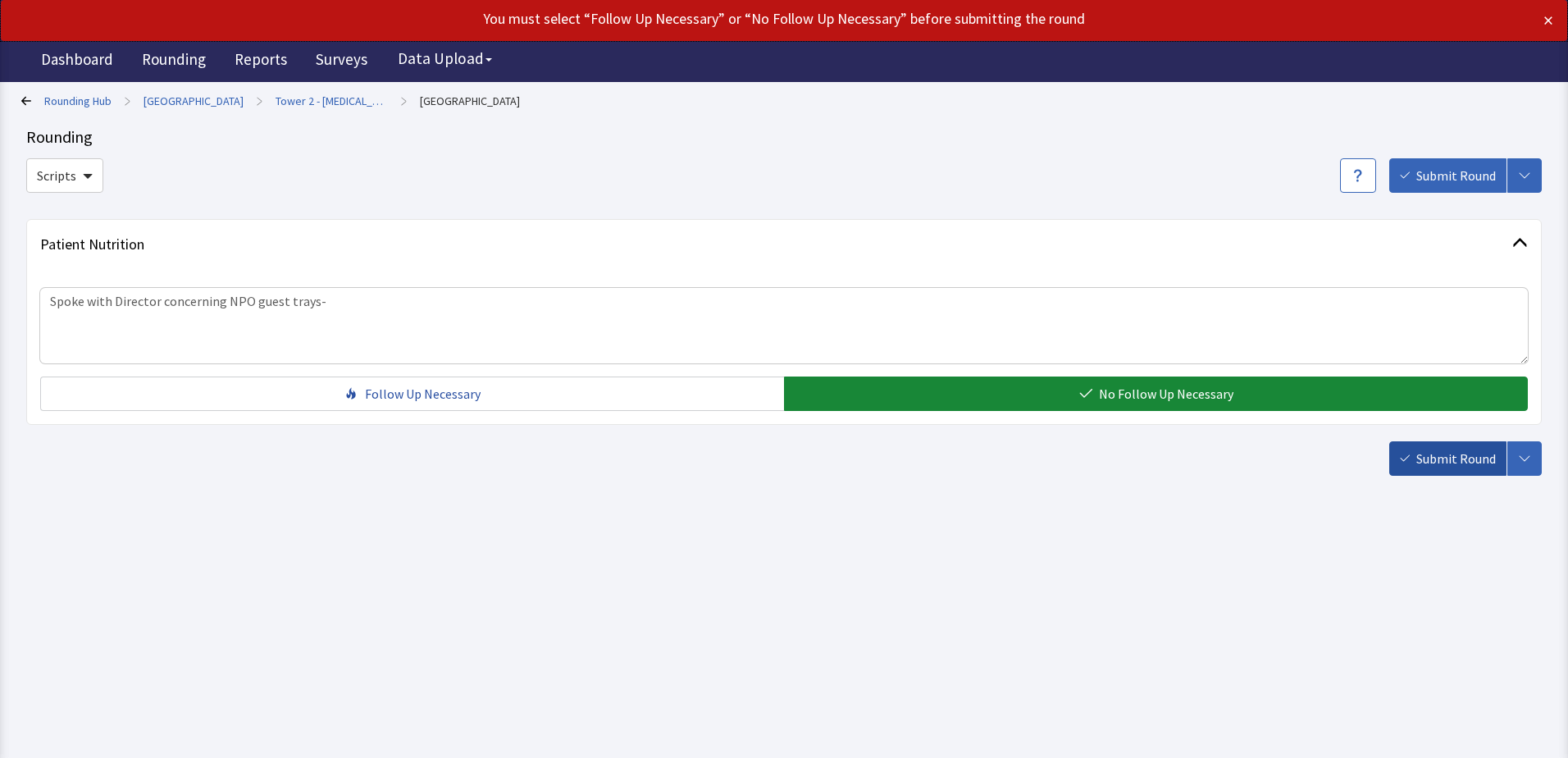
click at [1459, 456] on span "Submit Round" at bounding box center [1456, 459] width 80 height 20
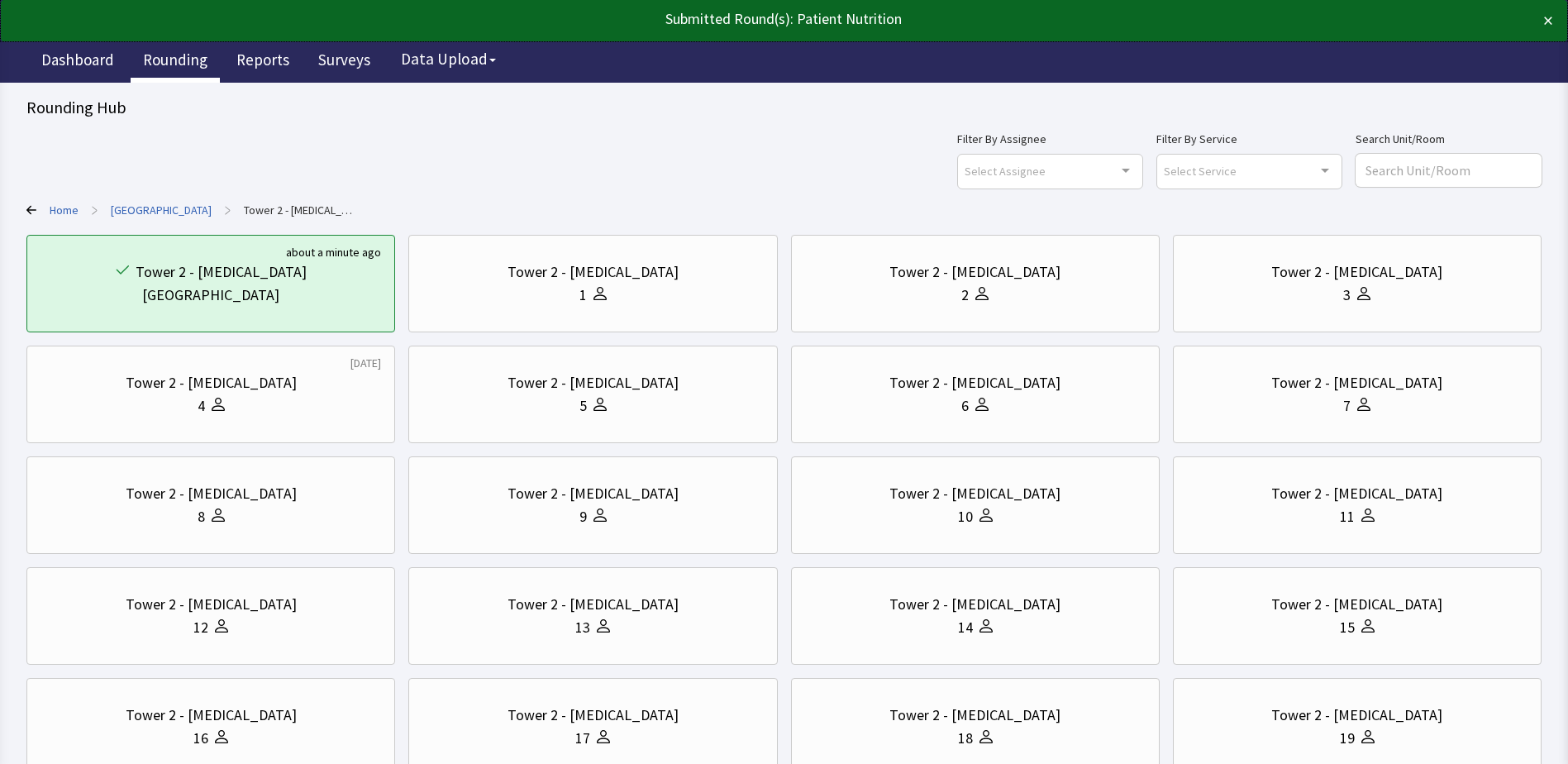
click at [161, 58] on link "Rounding" at bounding box center [176, 63] width 89 height 42
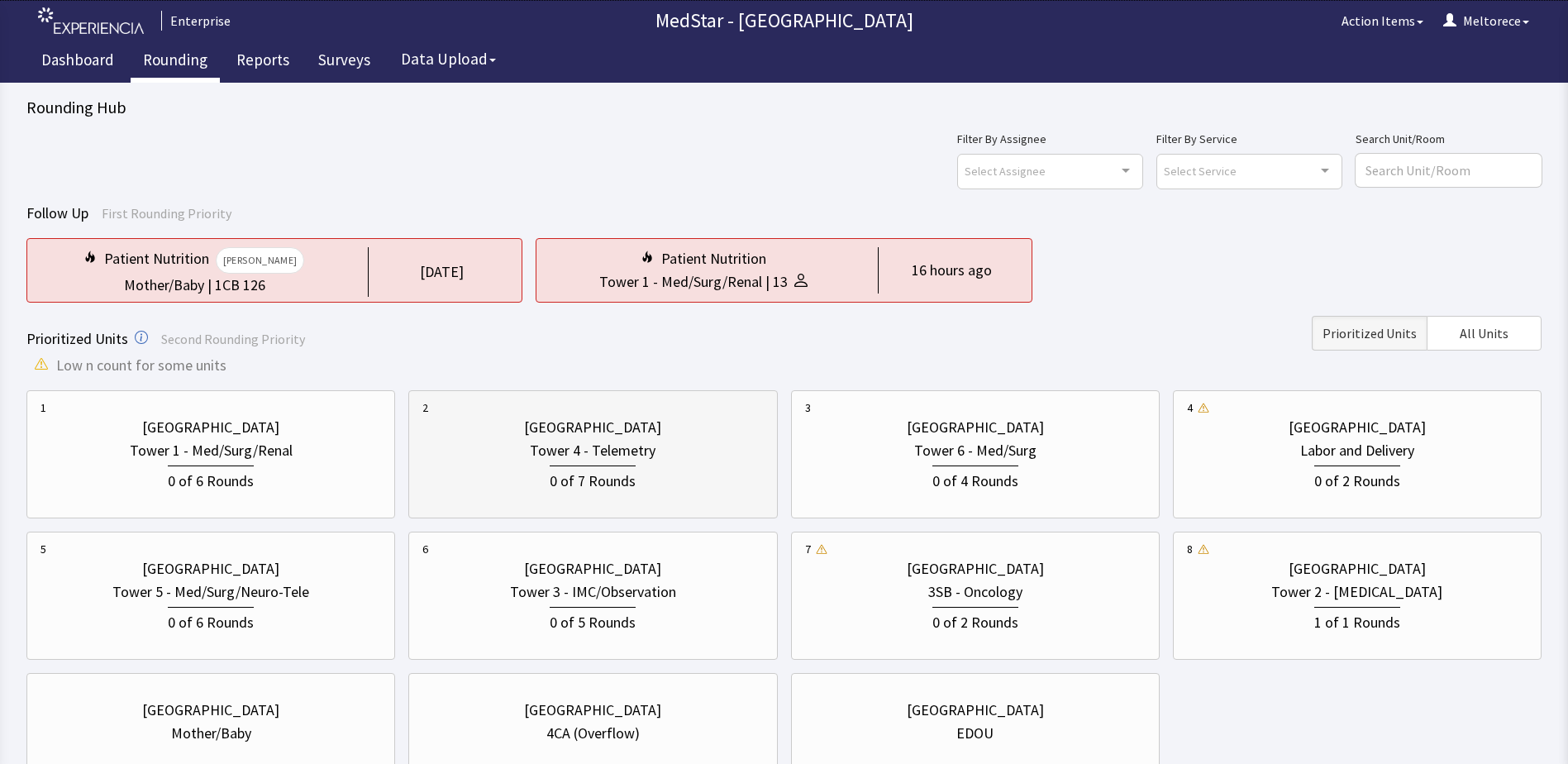
click at [599, 475] on div "0 of 7 Rounds" at bounding box center [592, 478] width 86 height 27
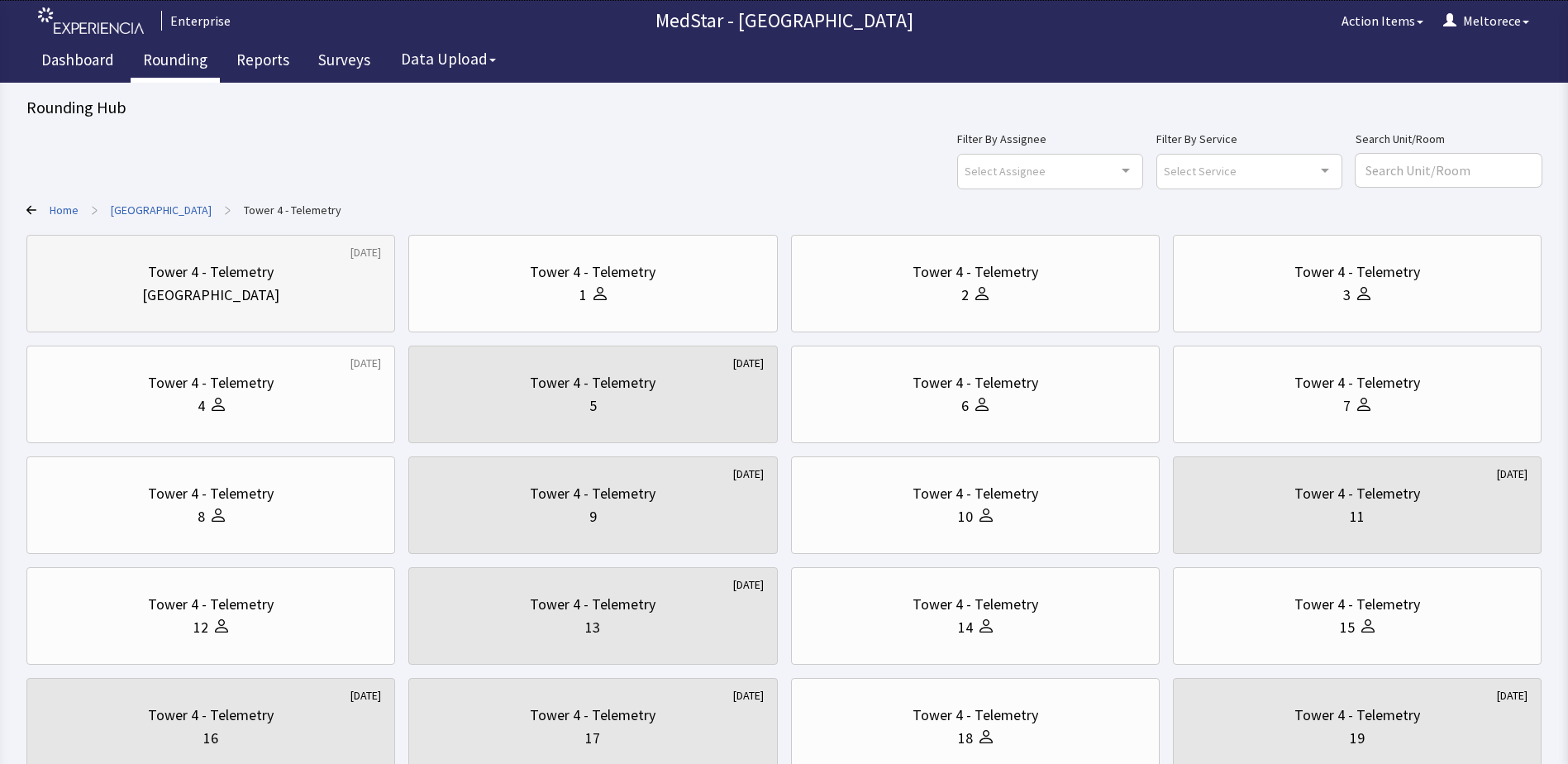
click at [262, 287] on div "[GEOGRAPHIC_DATA]" at bounding box center [210, 295] width 340 height 23
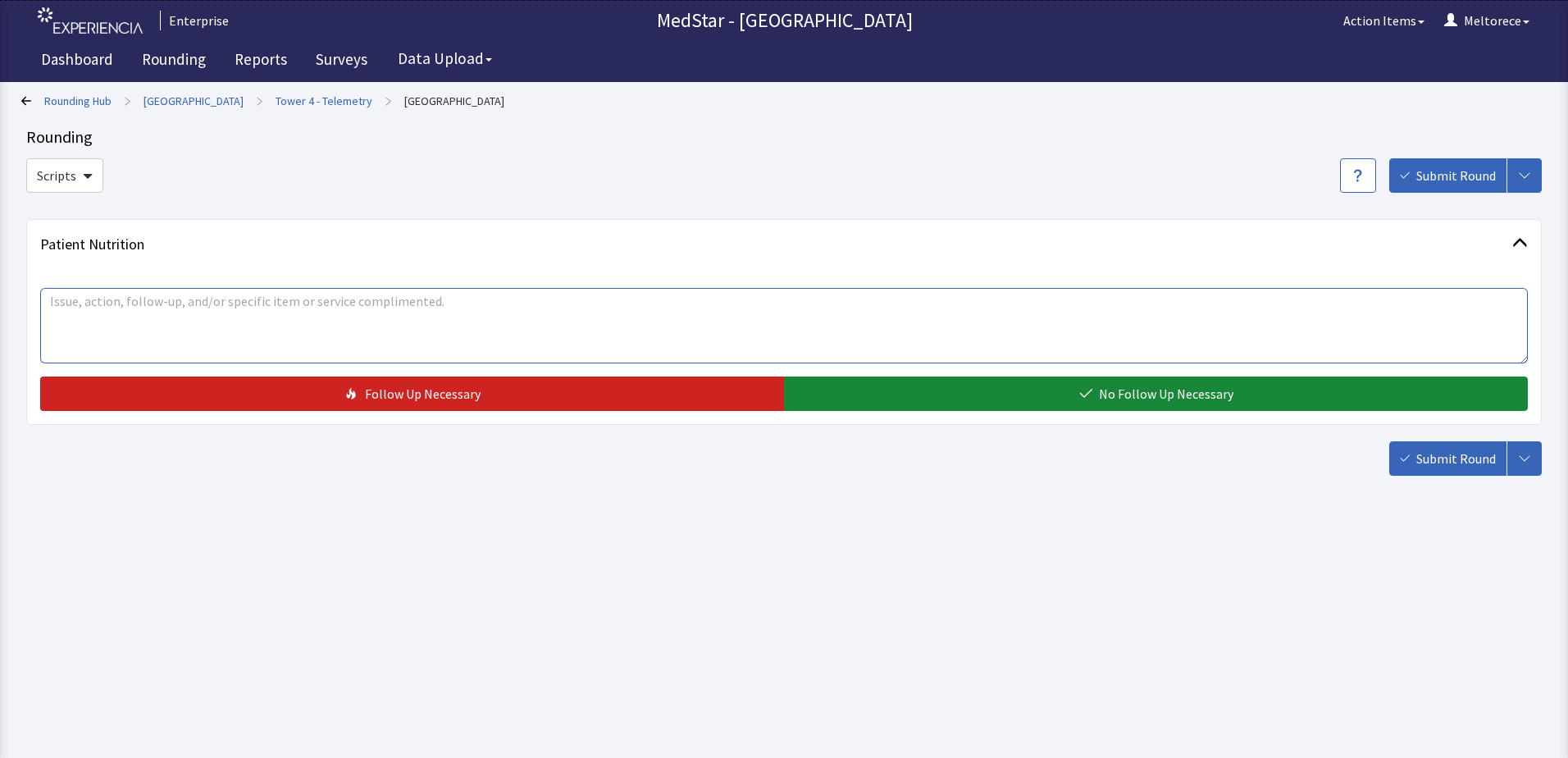
click at [292, 316] on textarea at bounding box center [784, 325] width 1487 height 76
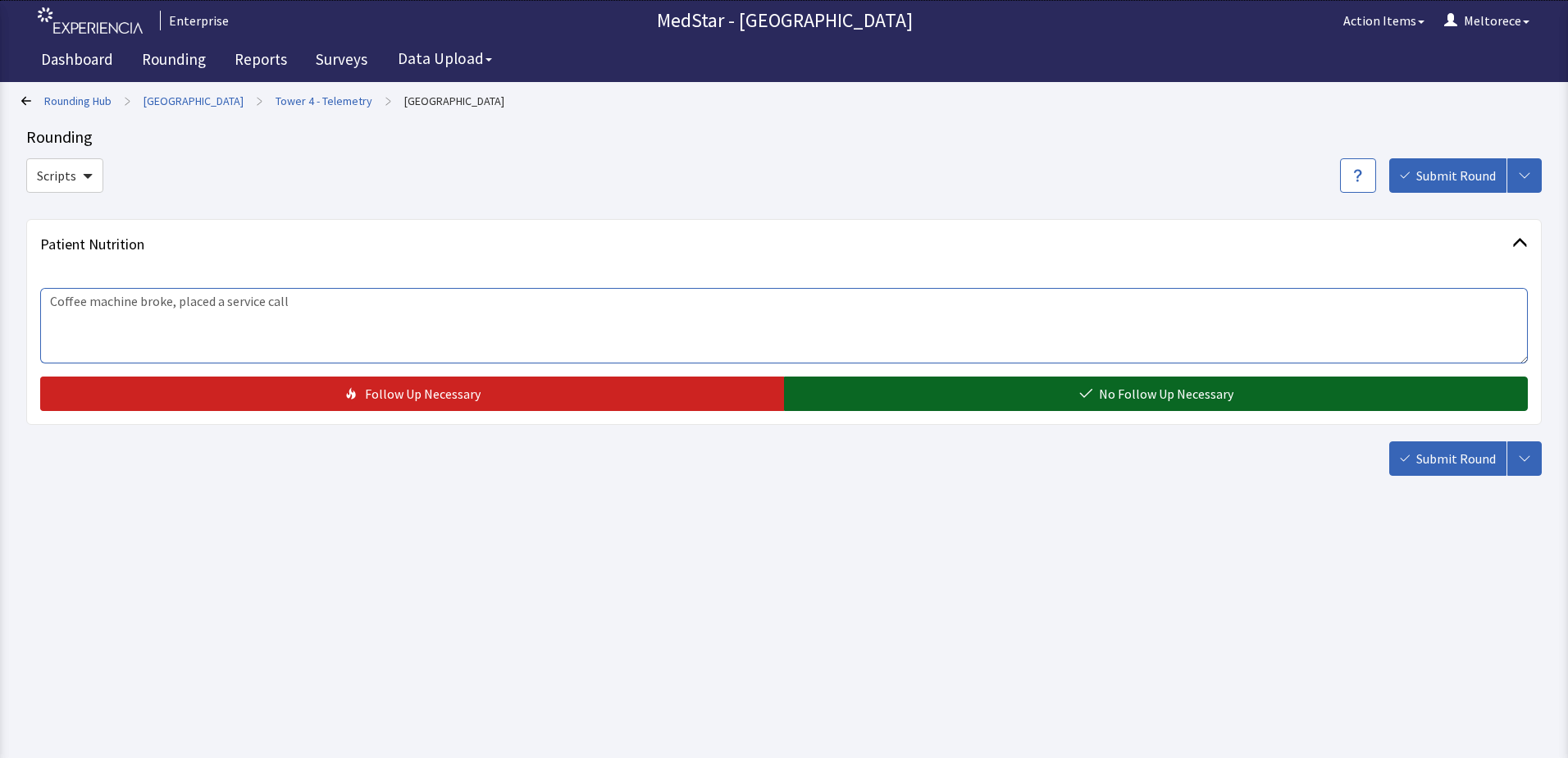
type textarea "Coffee machine broke, placed a service call"
click at [1143, 393] on span "No Follow Up Necessary" at bounding box center [1165, 394] width 135 height 20
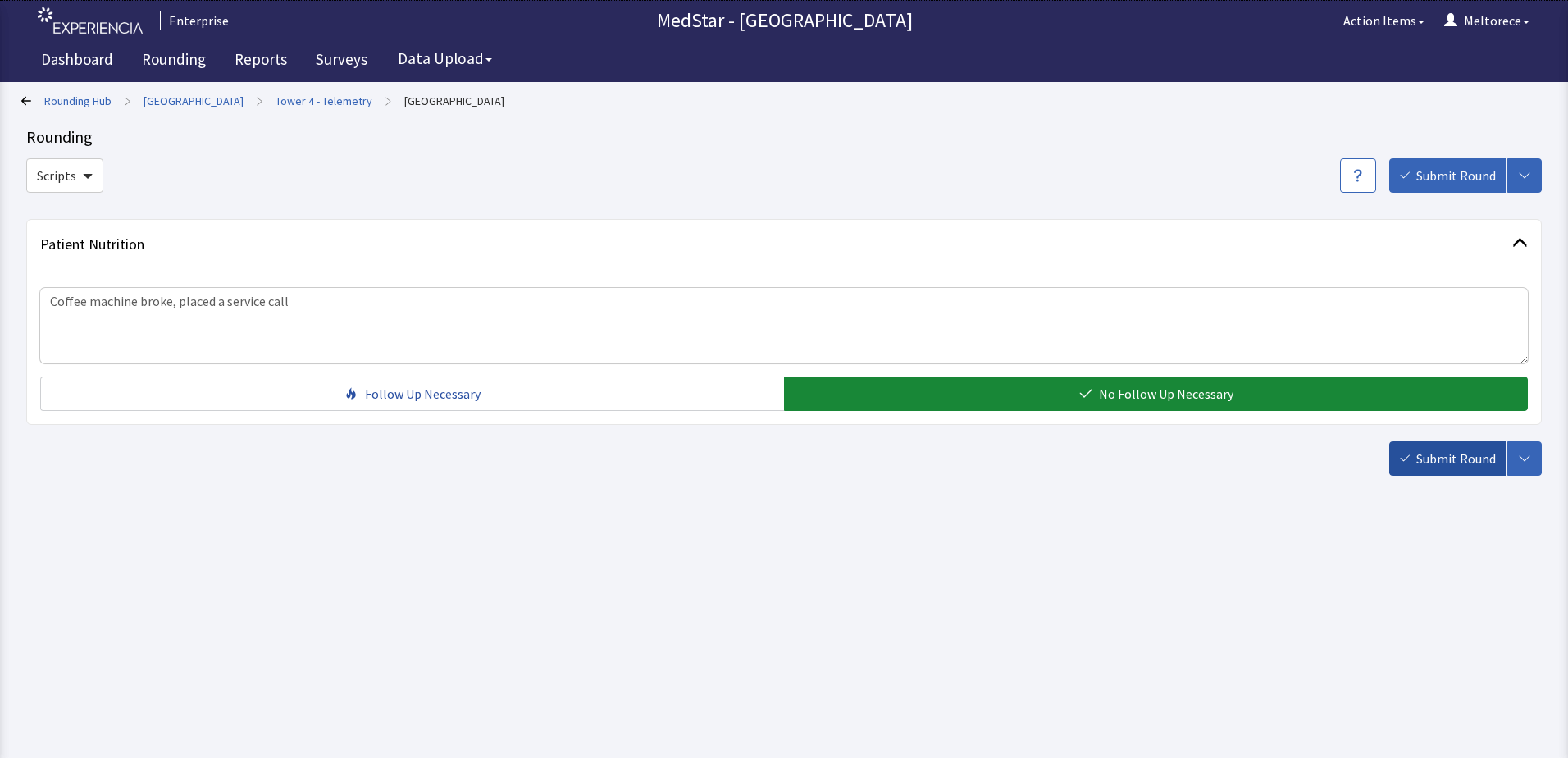
click at [1458, 456] on span "Submit Round" at bounding box center [1456, 459] width 80 height 20
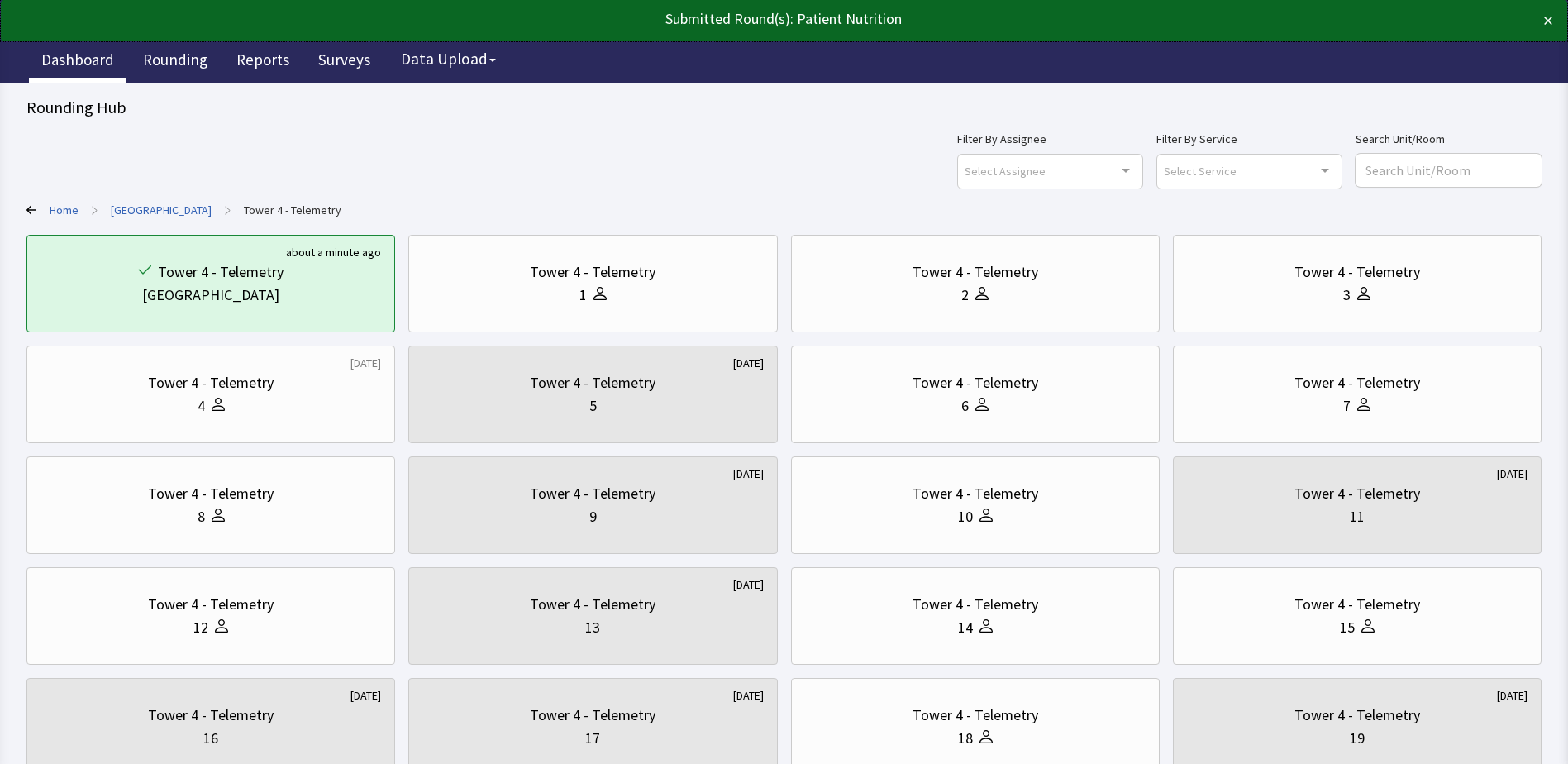
click at [94, 47] on link "Dashboard" at bounding box center [77, 63] width 97 height 42
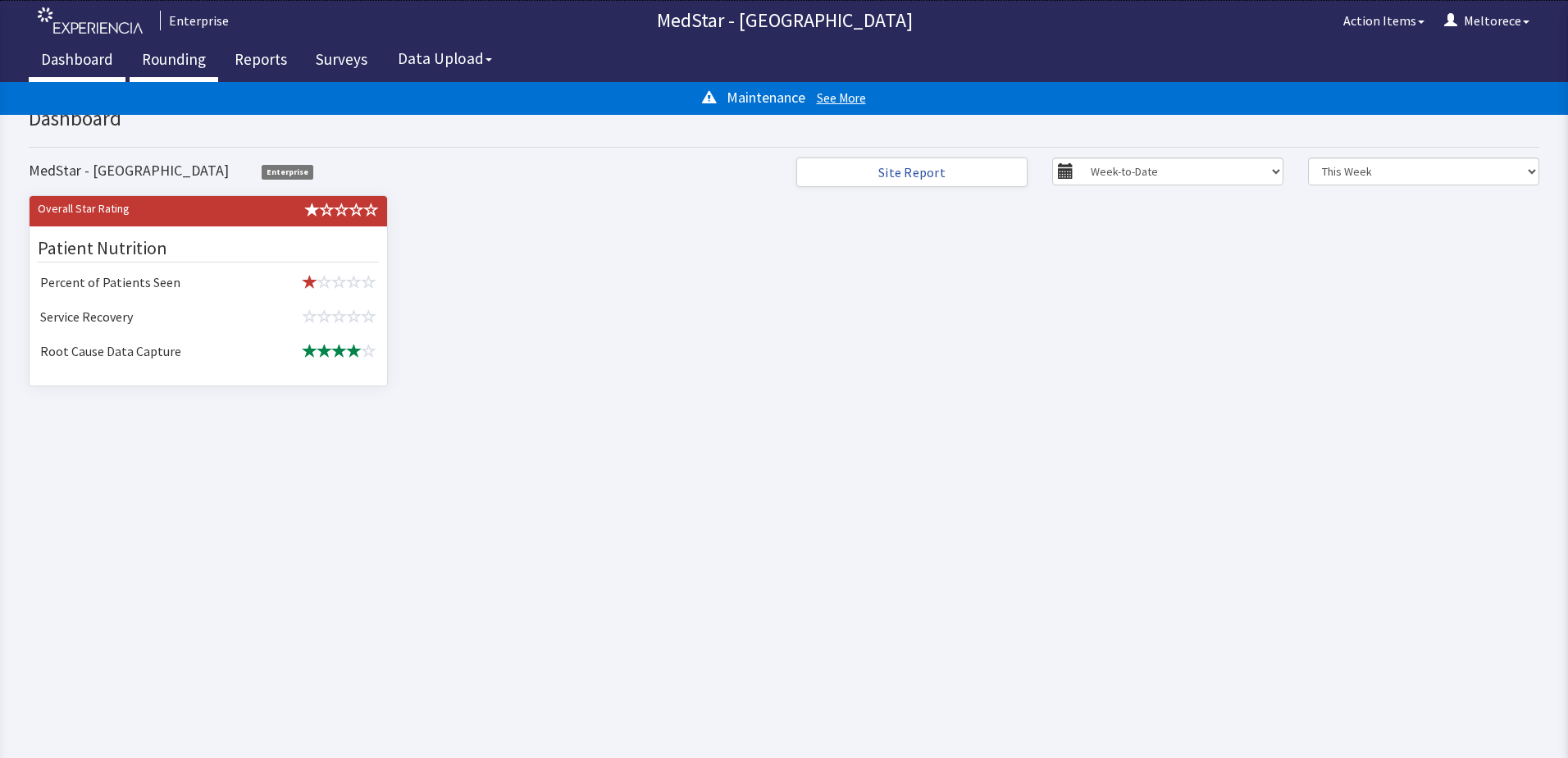
click at [163, 47] on link "Rounding" at bounding box center [174, 62] width 89 height 41
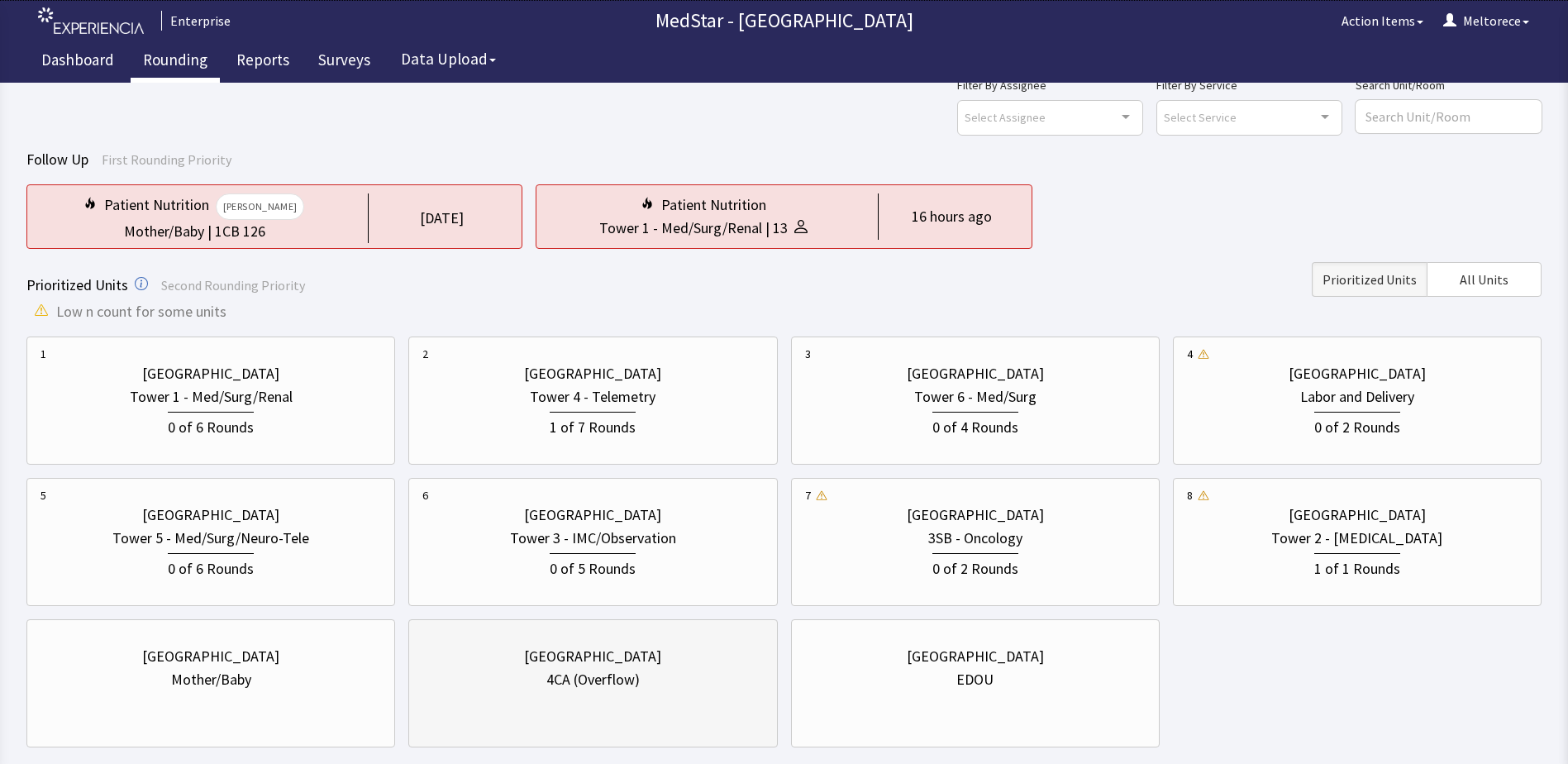
scroll to position [146, 0]
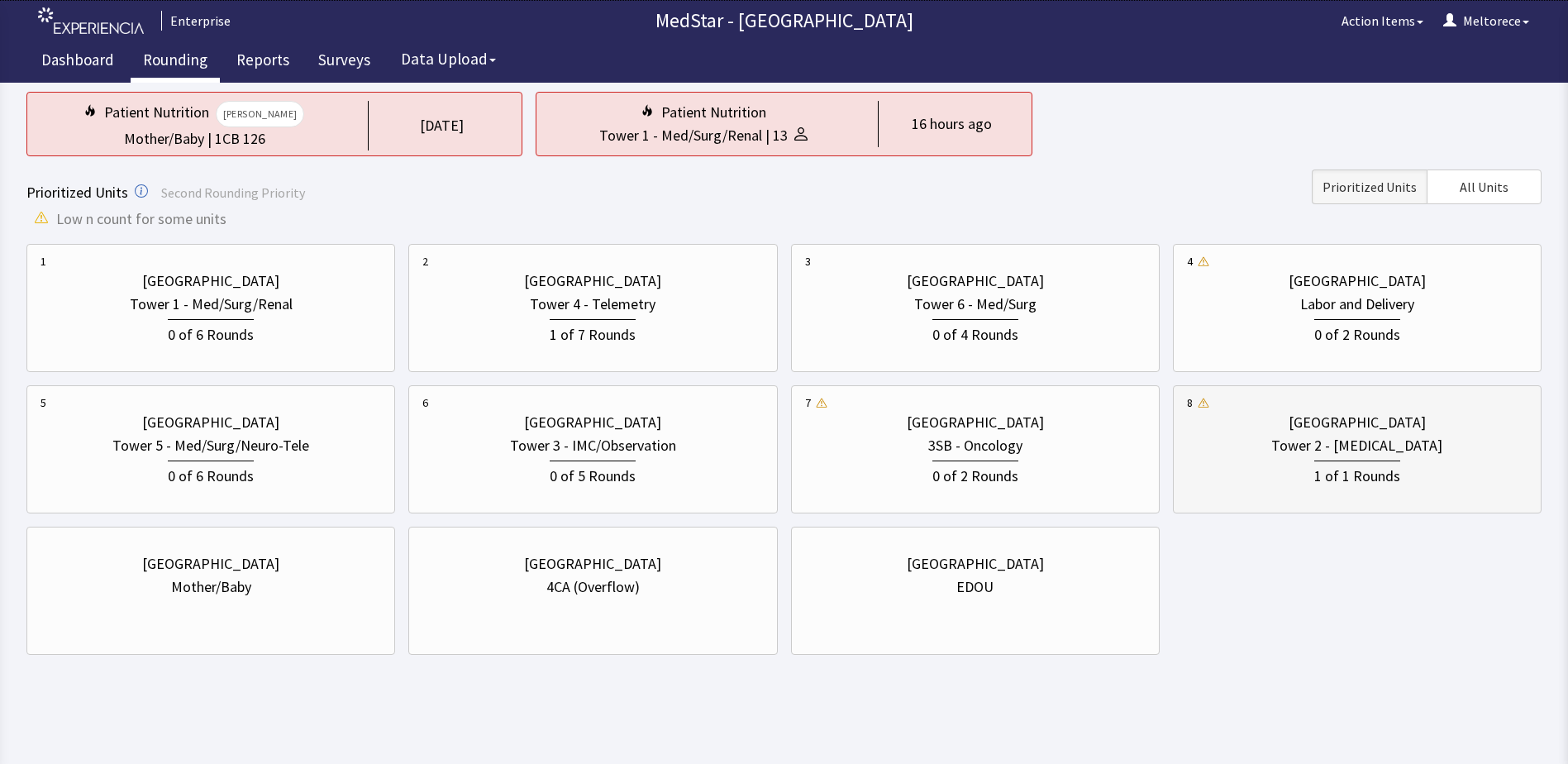
click at [1393, 444] on div "Tower 2 - [MEDICAL_DATA]" at bounding box center [1356, 445] width 171 height 23
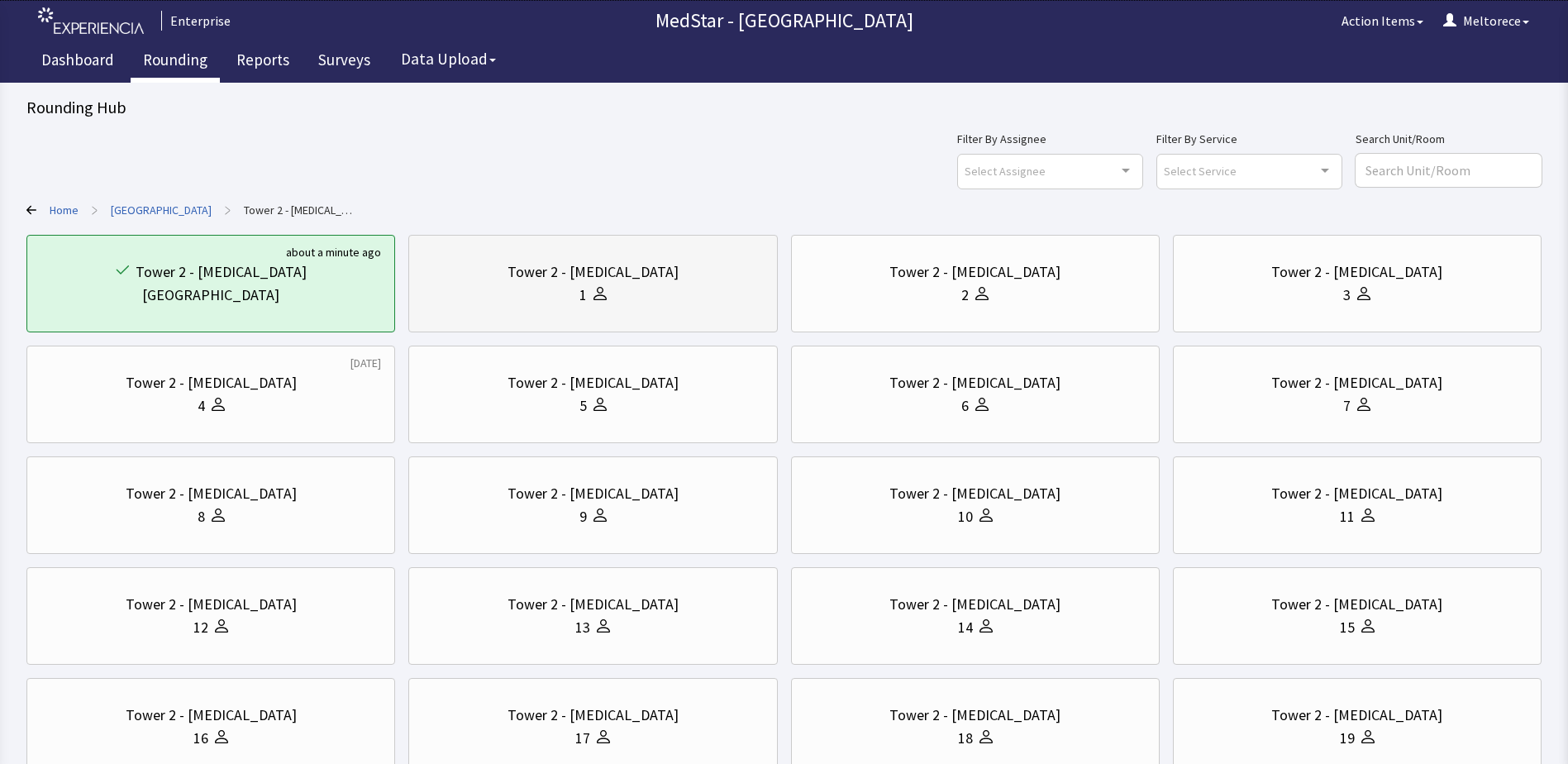
click at [688, 295] on div "1" at bounding box center [592, 295] width 340 height 23
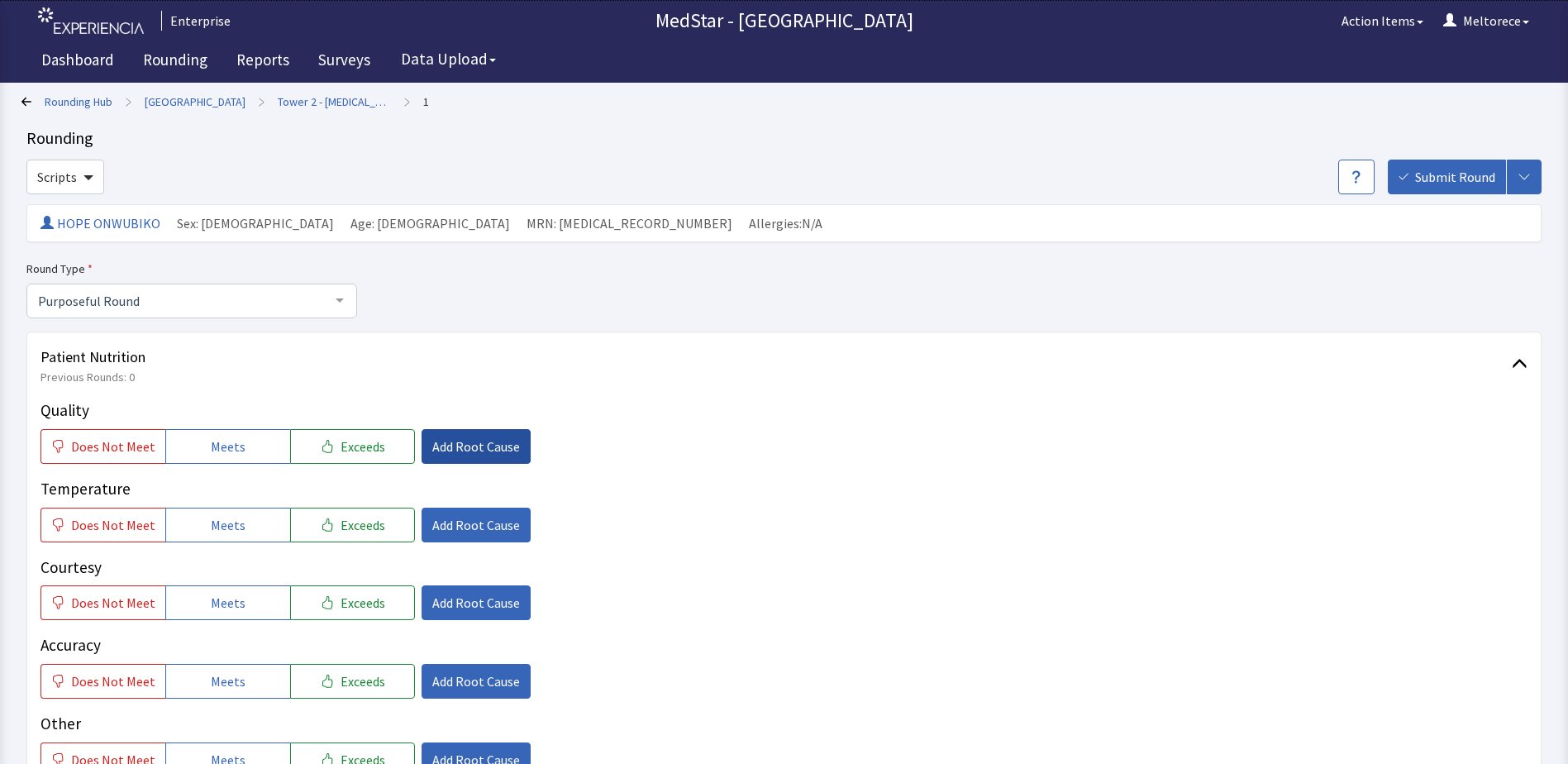
click at [482, 444] on span "Add Root Cause" at bounding box center [476, 446] width 87 height 20
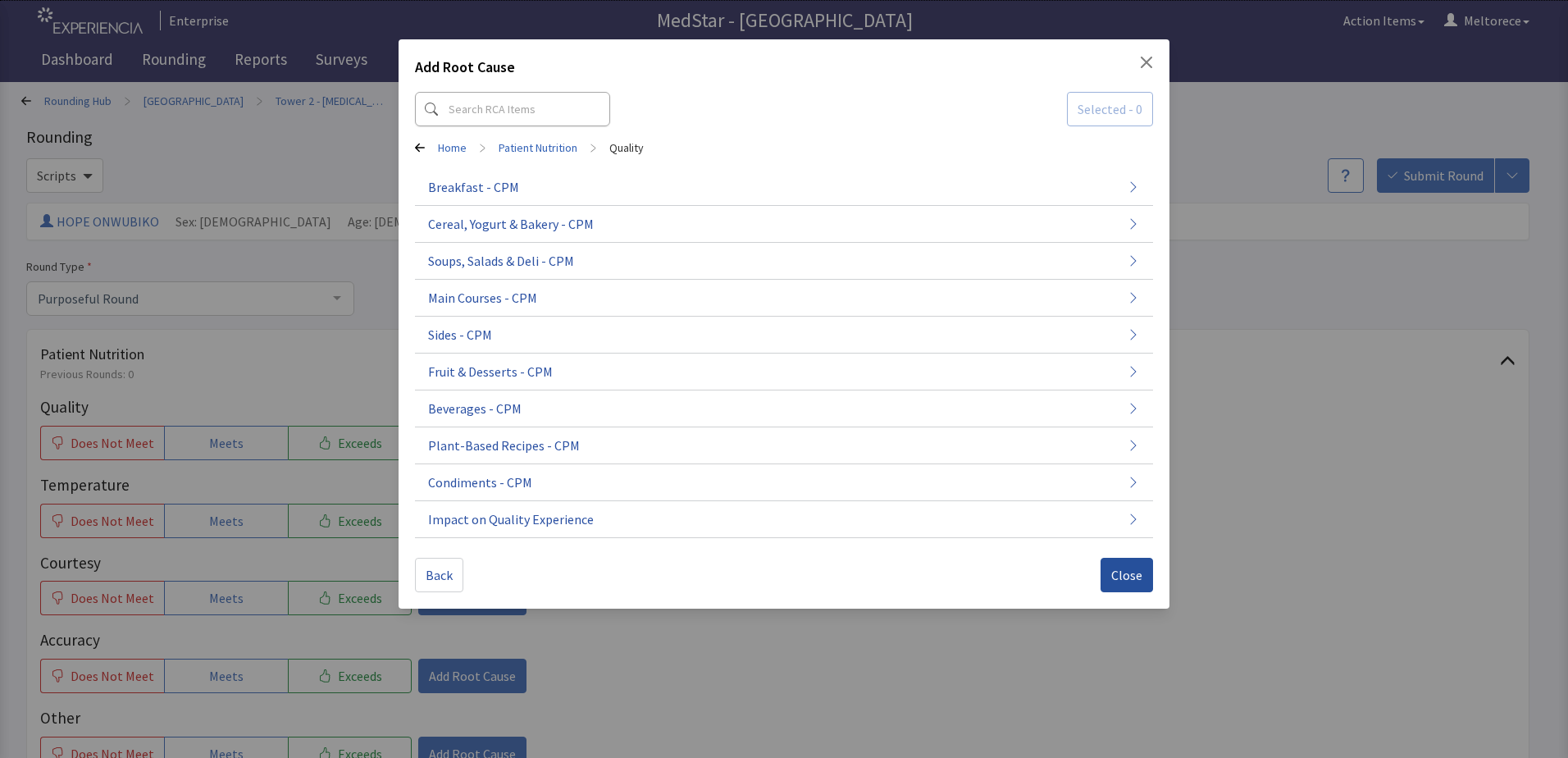
click at [1135, 566] on span "Close" at bounding box center [1127, 575] width 31 height 20
